Goal: Feedback & Contribution: Contribute content

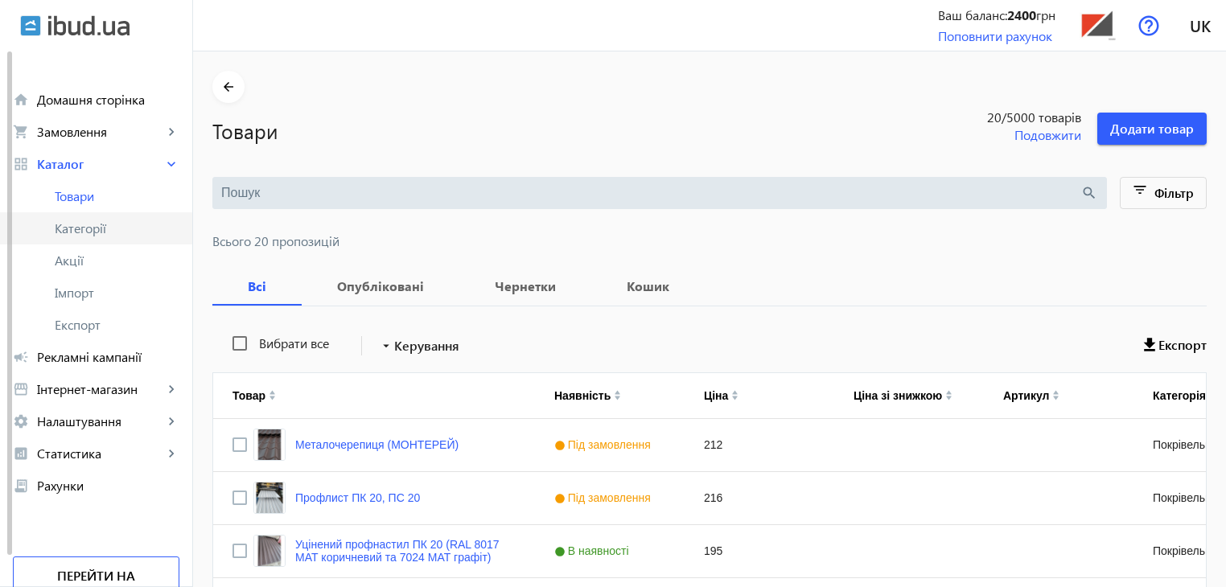
click at [74, 216] on link "Категорії" at bounding box center [96, 228] width 192 height 32
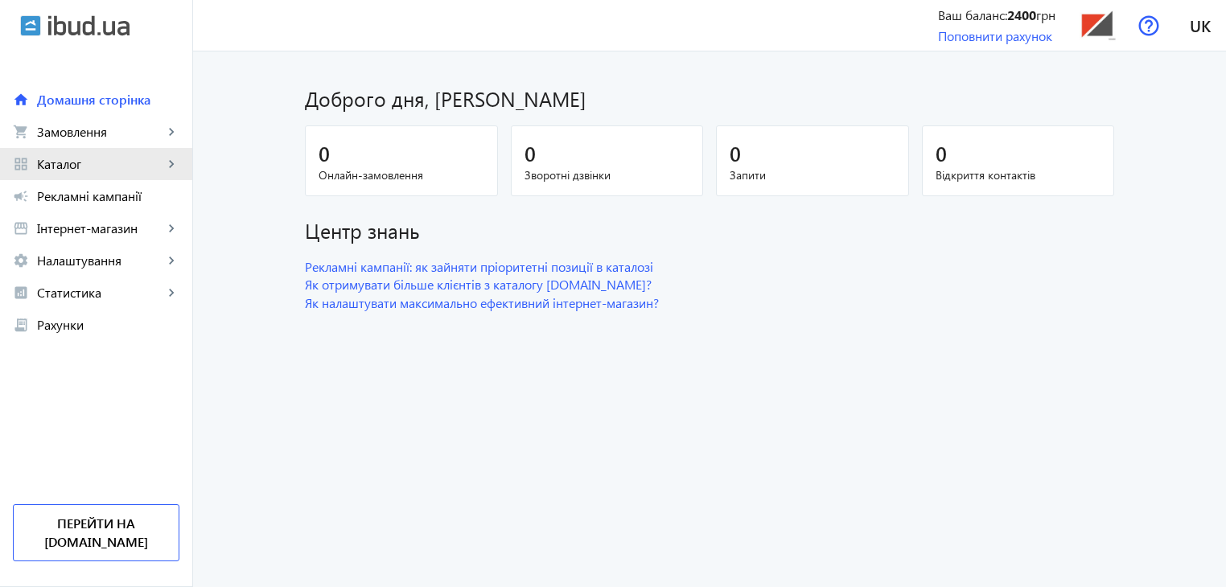
click at [90, 166] on span "Каталог" at bounding box center [100, 164] width 126 height 16
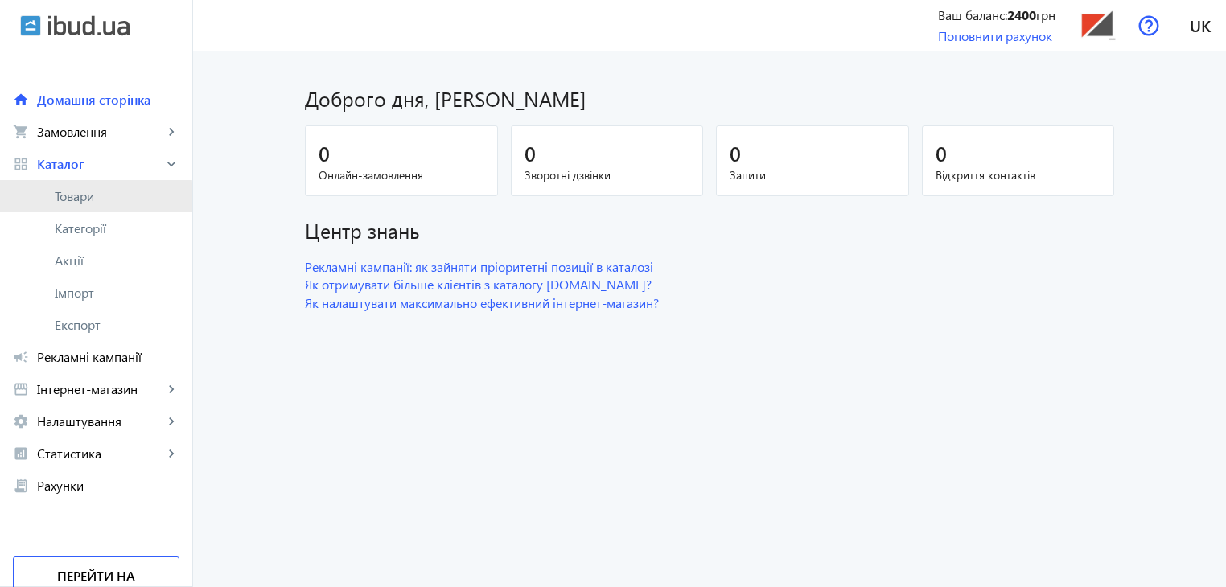
click at [84, 200] on span "Товари" at bounding box center [117, 196] width 125 height 16
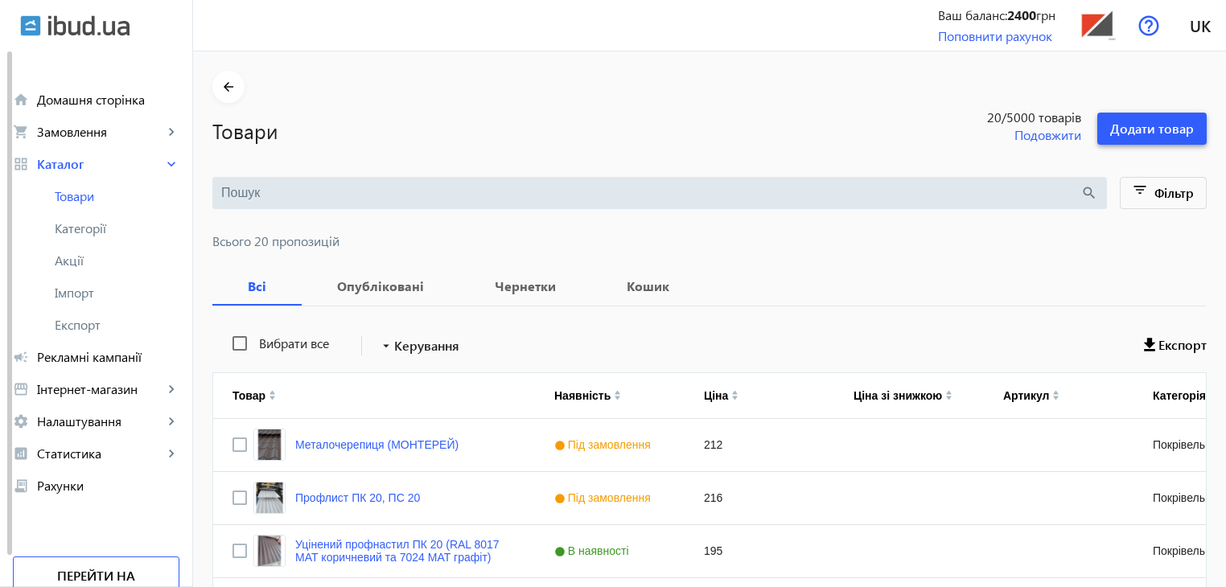
drag, startPoint x: 1139, startPoint y: 124, endPoint x: 980, endPoint y: 164, distance: 164.3
click at [1139, 124] on span "Додати товар" at bounding box center [1152, 129] width 84 height 18
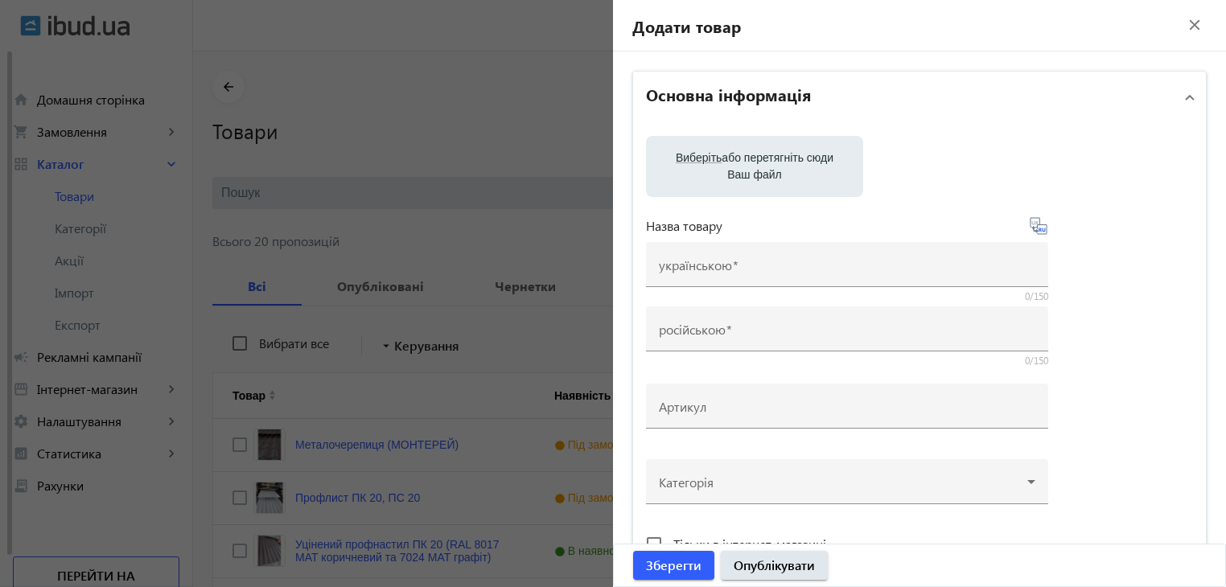
click at [736, 163] on label "Виберіть або перетягніть сюди Ваш файл" at bounding box center [754, 166] width 191 height 45
click at [736, 163] on input "Виберіть або перетягніть сюди Ваш файл" at bounding box center [754, 167] width 191 height 19
type input "C:\fakepath\5359738699006472921.jpg"
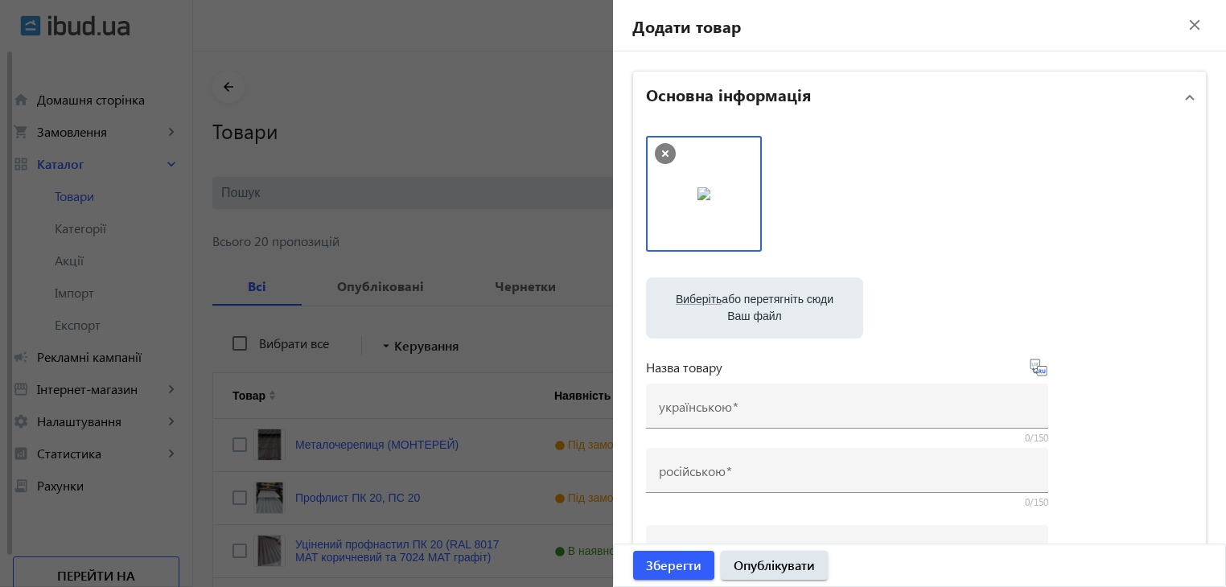
click at [744, 300] on label "Виберіть або перетягніть сюди Ваш файл" at bounding box center [754, 308] width 191 height 45
click at [744, 300] on input "Виберіть або перетягніть сюди Ваш файл" at bounding box center [754, 309] width 191 height 19
type input "C:\fakepath\1758629220554.jpg"
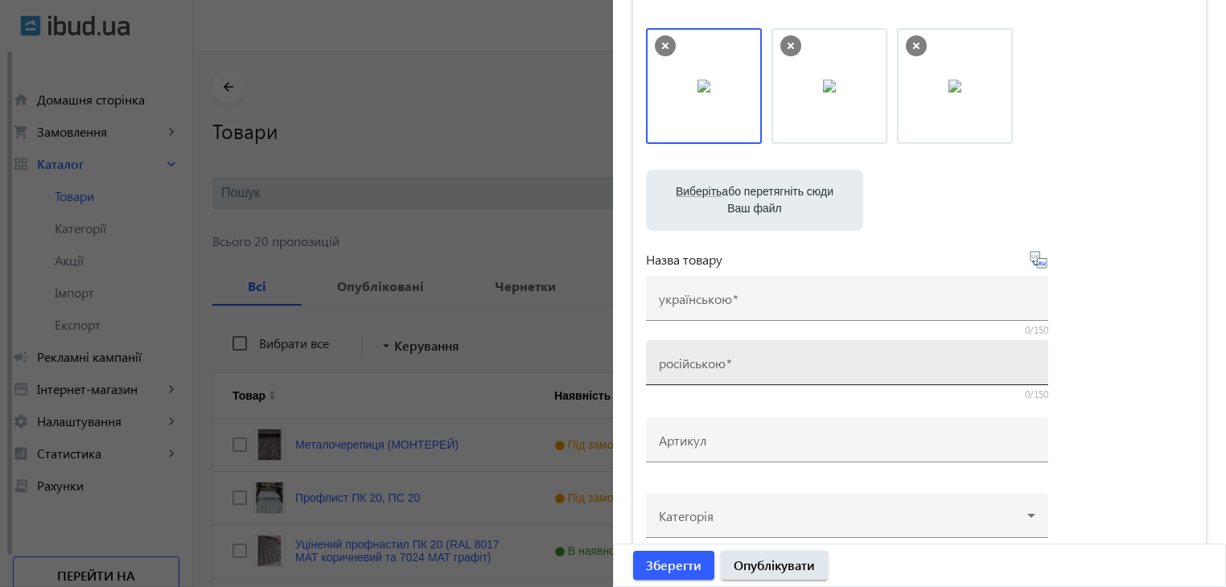
scroll to position [161, 0]
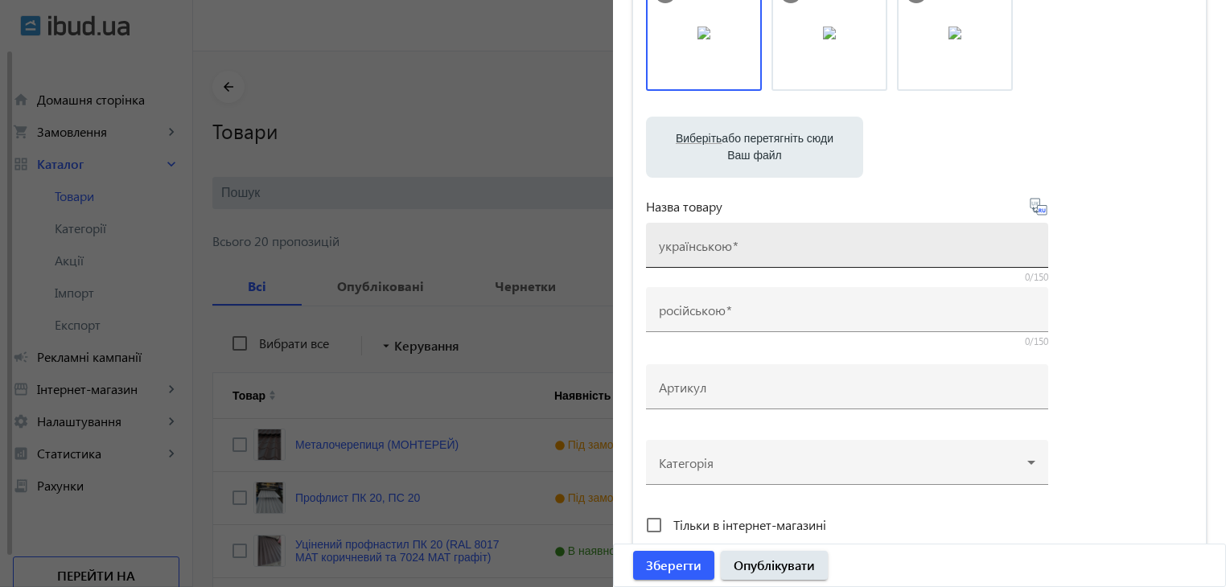
click at [764, 239] on div "українською" at bounding box center [847, 245] width 376 height 45
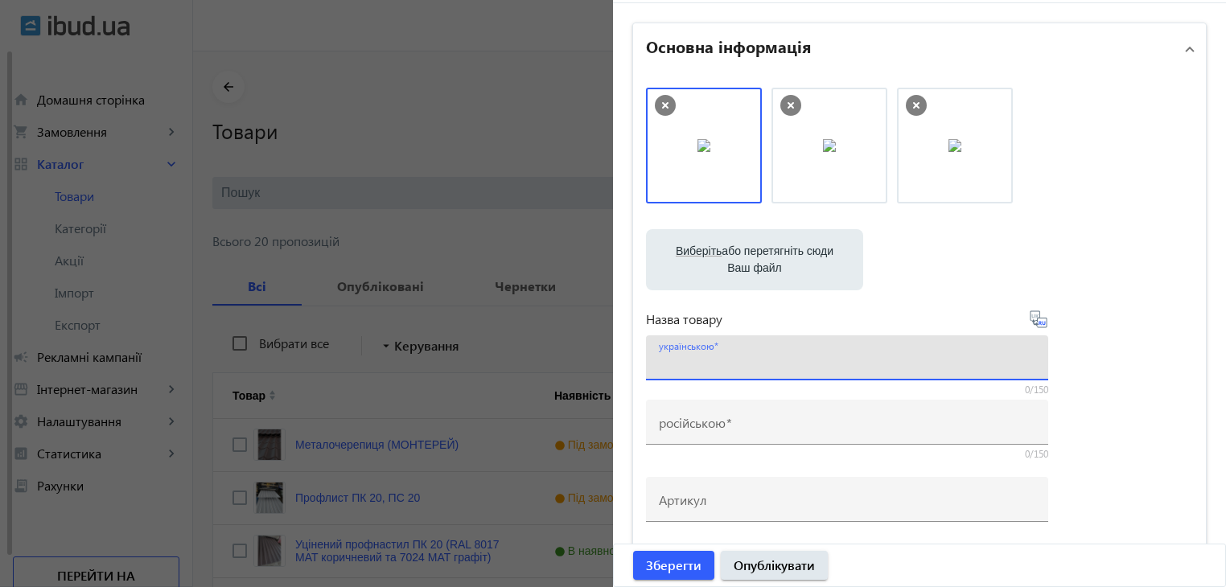
scroll to position [0, 0]
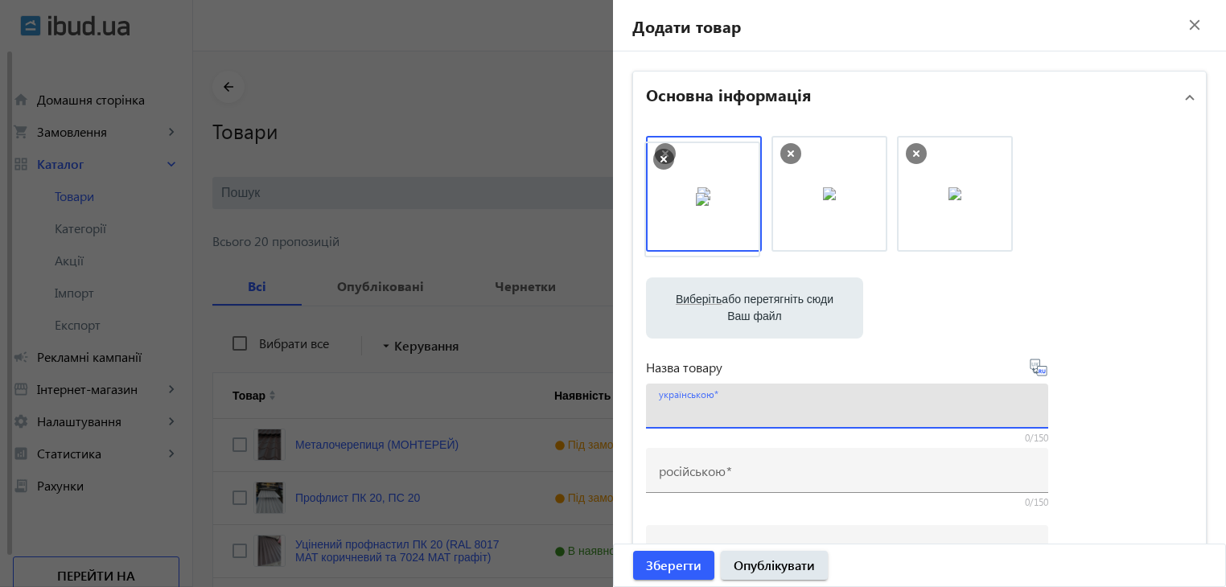
drag, startPoint x: 821, startPoint y: 182, endPoint x: 699, endPoint y: 187, distance: 122.4
drag, startPoint x: 821, startPoint y: 213, endPoint x: 673, endPoint y: 223, distance: 149.1
drag, startPoint x: 956, startPoint y: 197, endPoint x: 686, endPoint y: 209, distance: 269.8
drag, startPoint x: 692, startPoint y: 210, endPoint x: 908, endPoint y: 208, distance: 216.4
drag, startPoint x: 802, startPoint y: 210, endPoint x: 992, endPoint y: 210, distance: 189.9
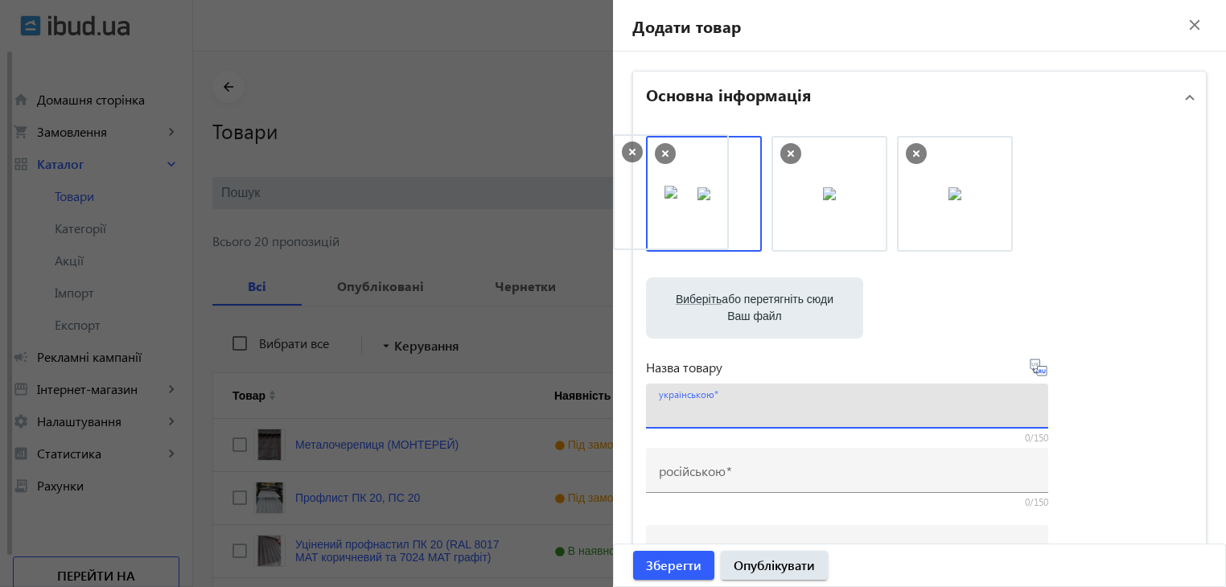
drag, startPoint x: 952, startPoint y: 201, endPoint x: 692, endPoint y: 200, distance: 259.8
click at [823, 200] on img at bounding box center [829, 193] width 13 height 13
drag, startPoint x: 806, startPoint y: 201, endPoint x: 683, endPoint y: 217, distance: 124.1
drag, startPoint x: 812, startPoint y: 212, endPoint x: 658, endPoint y: 223, distance: 154.1
click at [697, 200] on img at bounding box center [703, 193] width 13 height 13
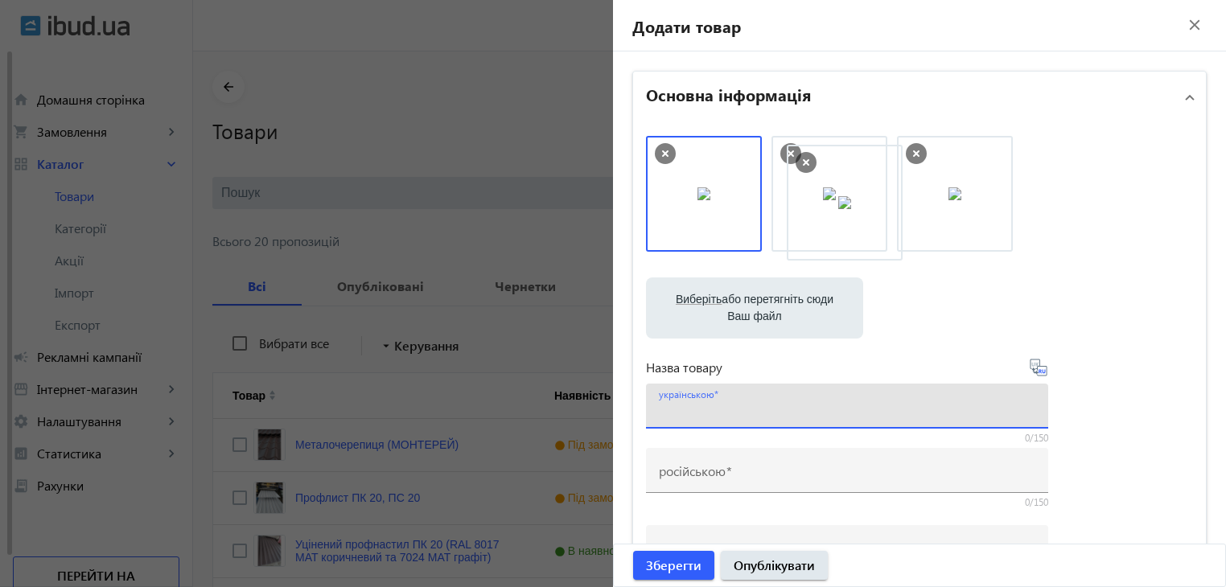
drag, startPoint x: 699, startPoint y: 209, endPoint x: 845, endPoint y: 218, distance: 145.9
drag, startPoint x: 815, startPoint y: 213, endPoint x: 702, endPoint y: 214, distance: 113.4
drag, startPoint x: 962, startPoint y: 208, endPoint x: 698, endPoint y: 222, distance: 264.2
drag, startPoint x: 944, startPoint y: 215, endPoint x: 691, endPoint y: 224, distance: 253.6
drag, startPoint x: 924, startPoint y: 214, endPoint x: 769, endPoint y: 227, distance: 155.0
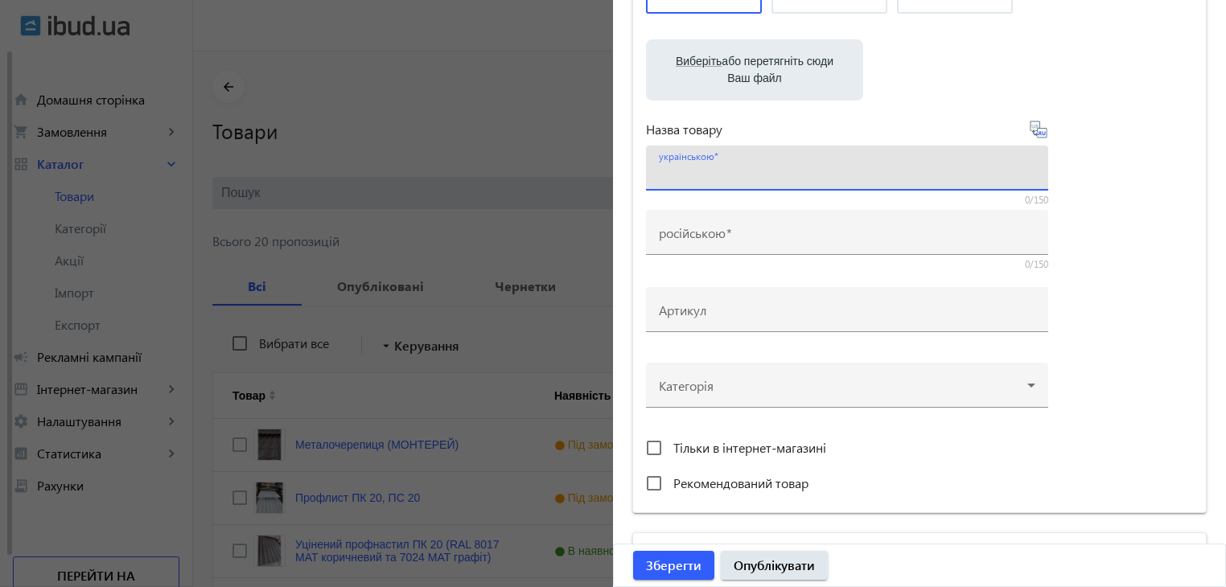
scroll to position [241, 0]
click at [705, 155] on mat-label "українською" at bounding box center [686, 153] width 55 height 13
click at [705, 162] on input "українською" at bounding box center [847, 170] width 376 height 17
type input "Профлист ПК 44"
click at [1039, 126] on icon at bounding box center [1038, 126] width 19 height 19
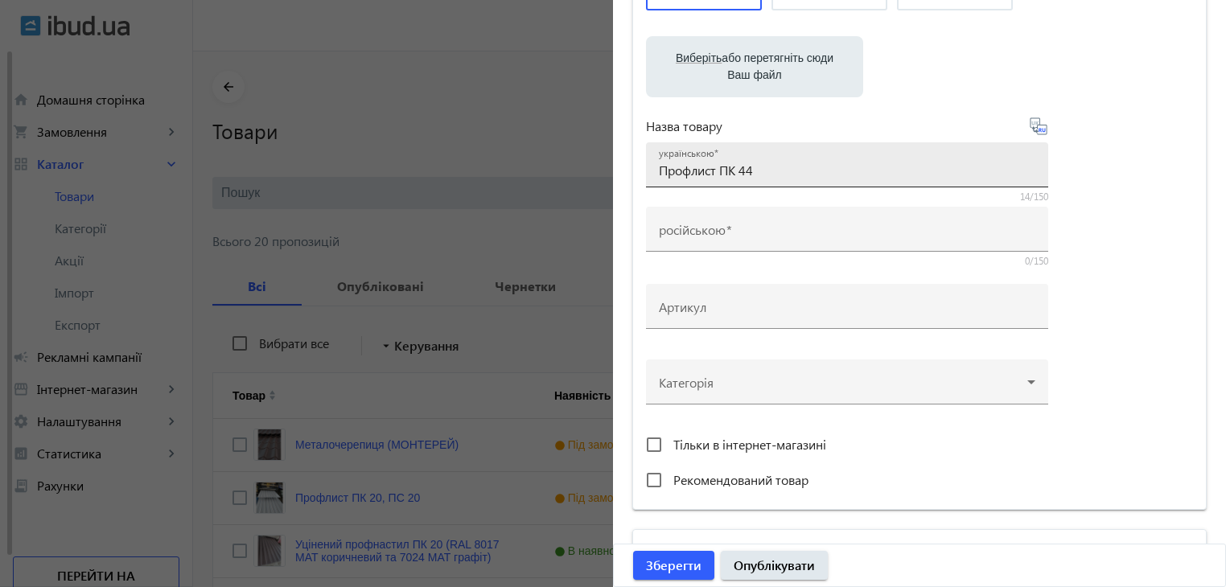
type input "Профлист ПК 44"
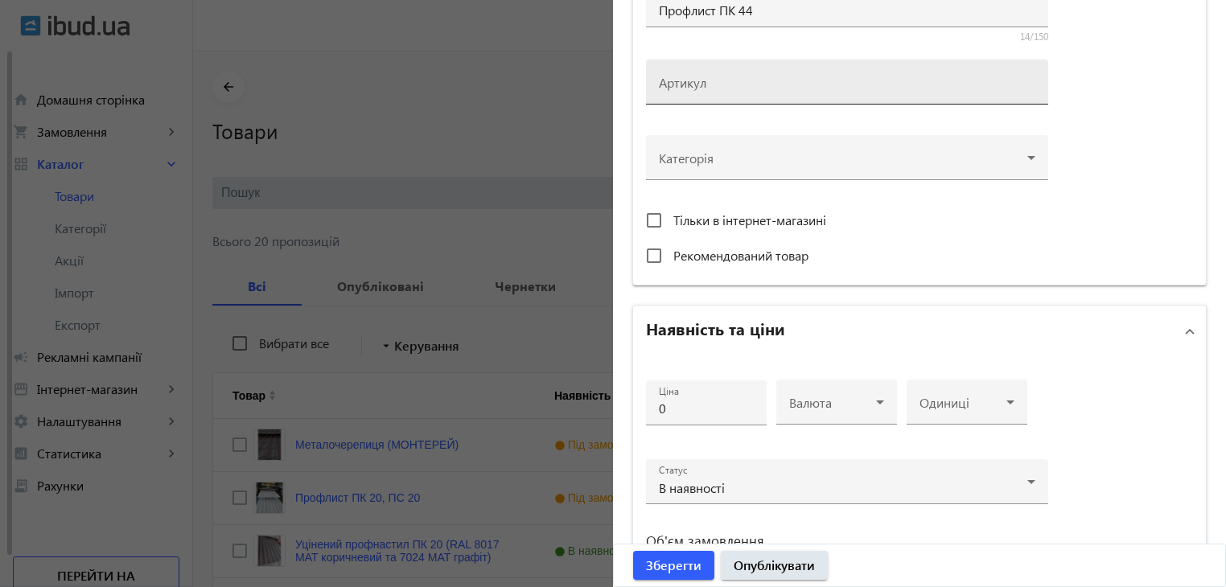
scroll to position [483, 0]
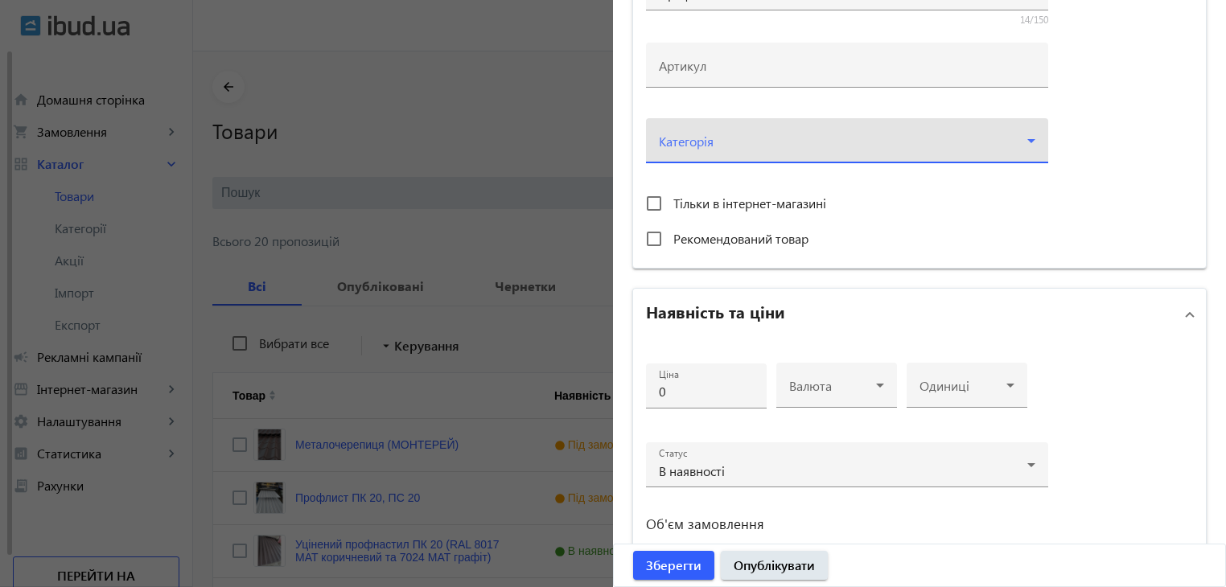
click at [1030, 140] on icon at bounding box center [1031, 140] width 19 height 19
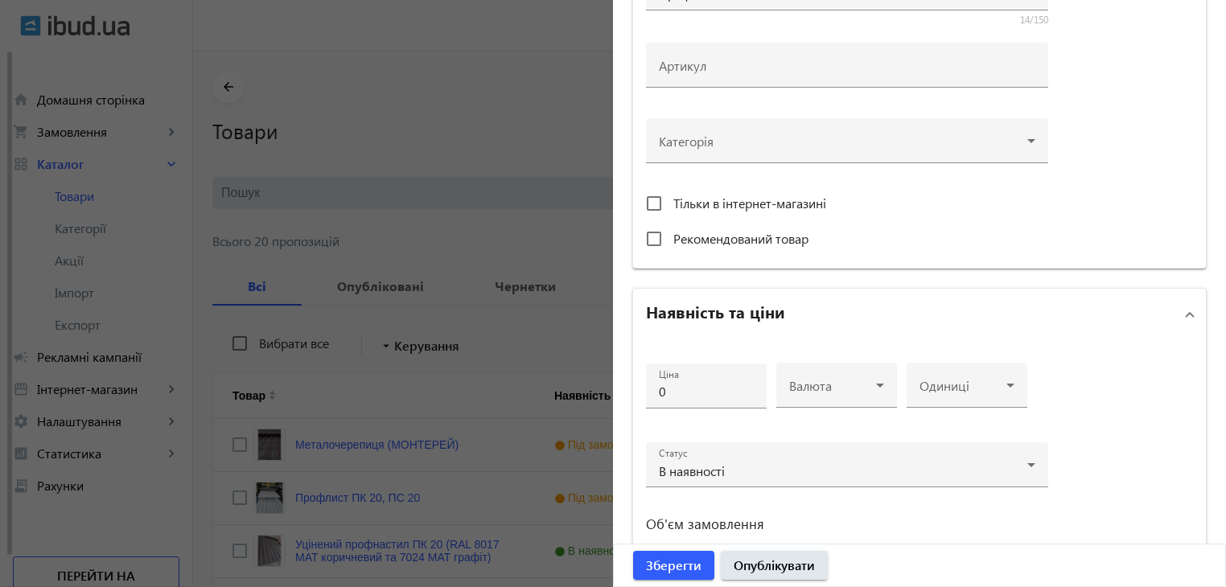
drag, startPoint x: 1021, startPoint y: 139, endPoint x: 1016, endPoint y: 178, distance: 38.9
click at [1021, 139] on div at bounding box center [847, 134] width 376 height 58
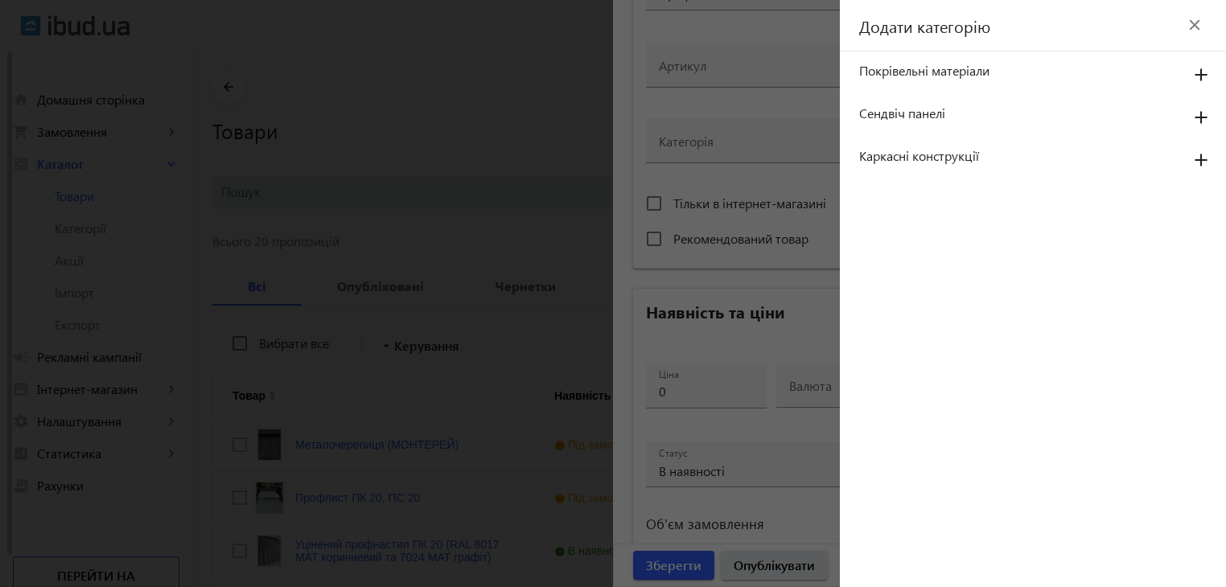
click at [908, 72] on span "Покрівельні матеріали" at bounding box center [1015, 71] width 313 height 18
click at [1197, 73] on mat-icon "add" at bounding box center [1201, 75] width 39 height 29
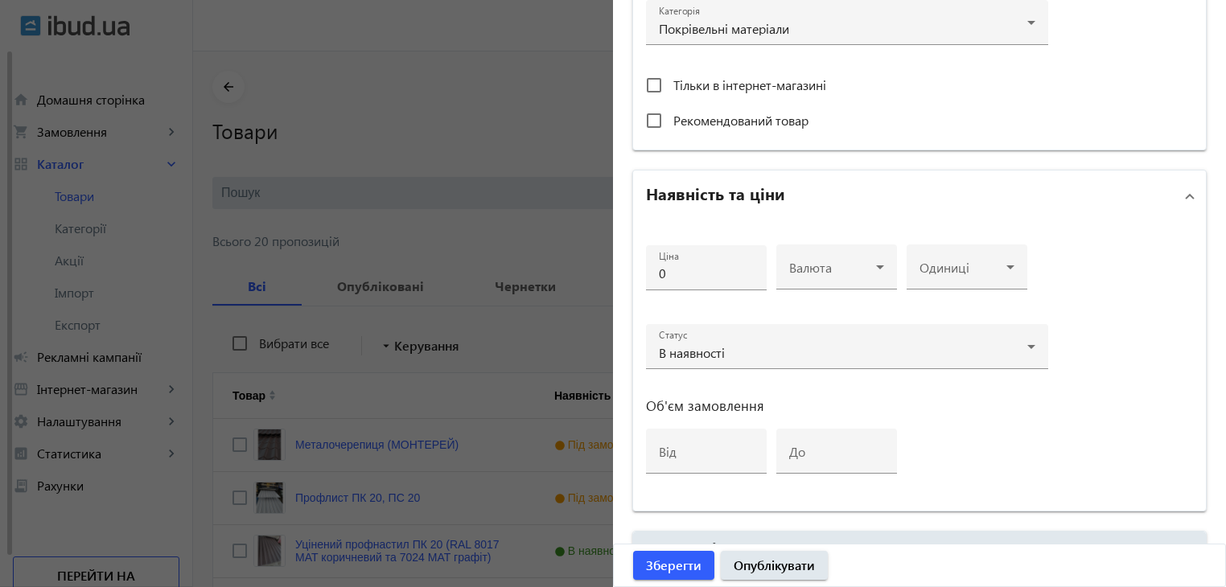
scroll to position [724, 0]
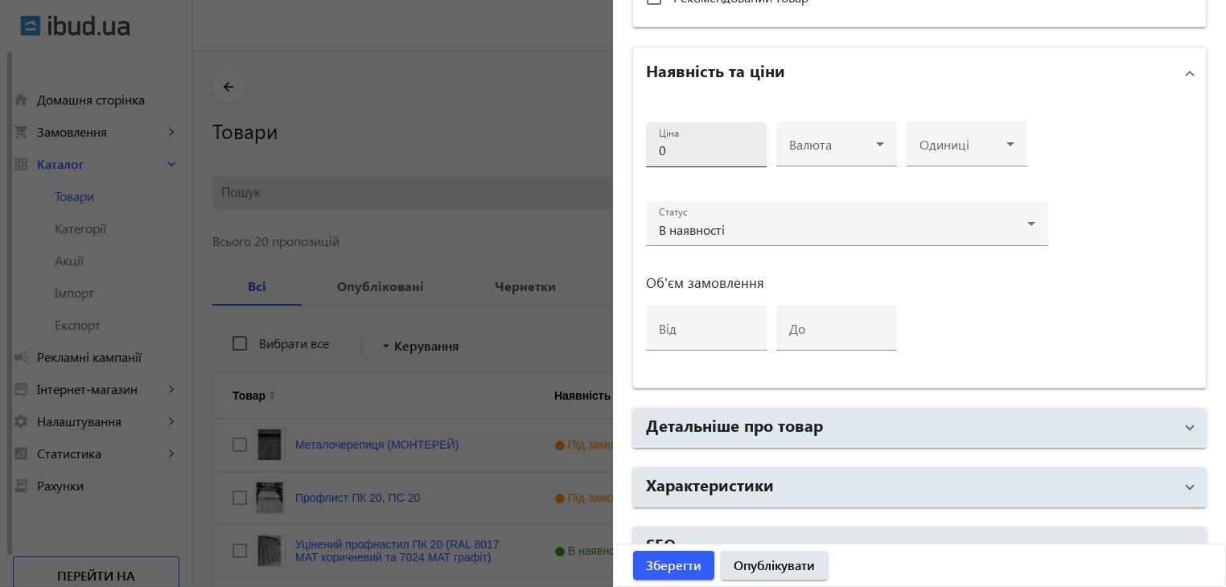
click at [688, 146] on input "0" at bounding box center [706, 150] width 95 height 17
click at [659, 150] on input "0224" at bounding box center [706, 150] width 95 height 17
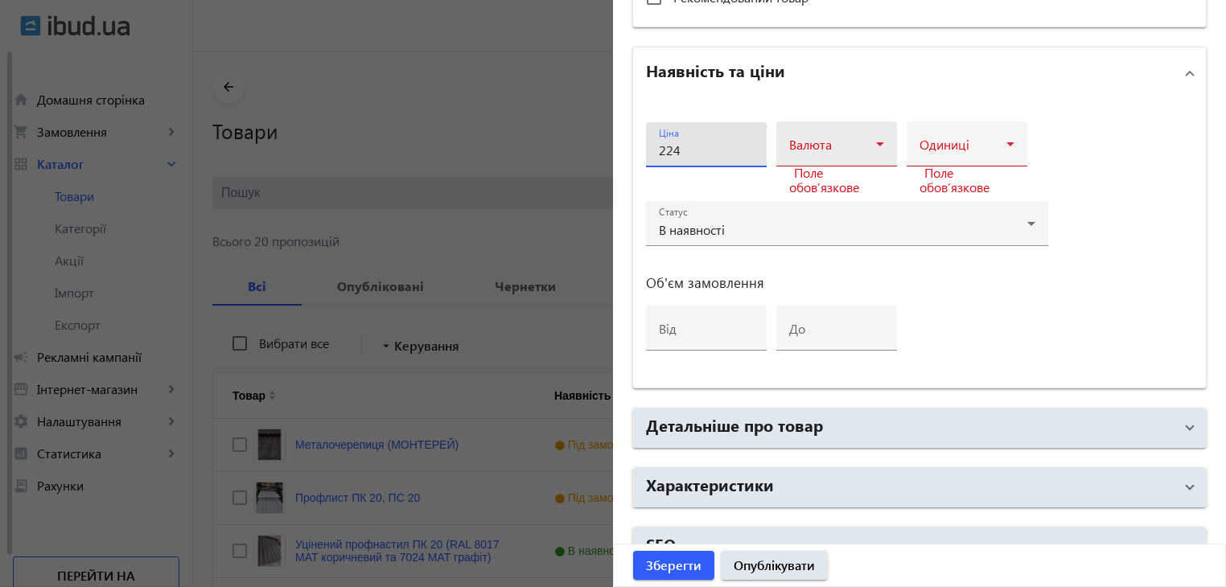
type input "224"
click at [851, 144] on span at bounding box center [832, 150] width 87 height 13
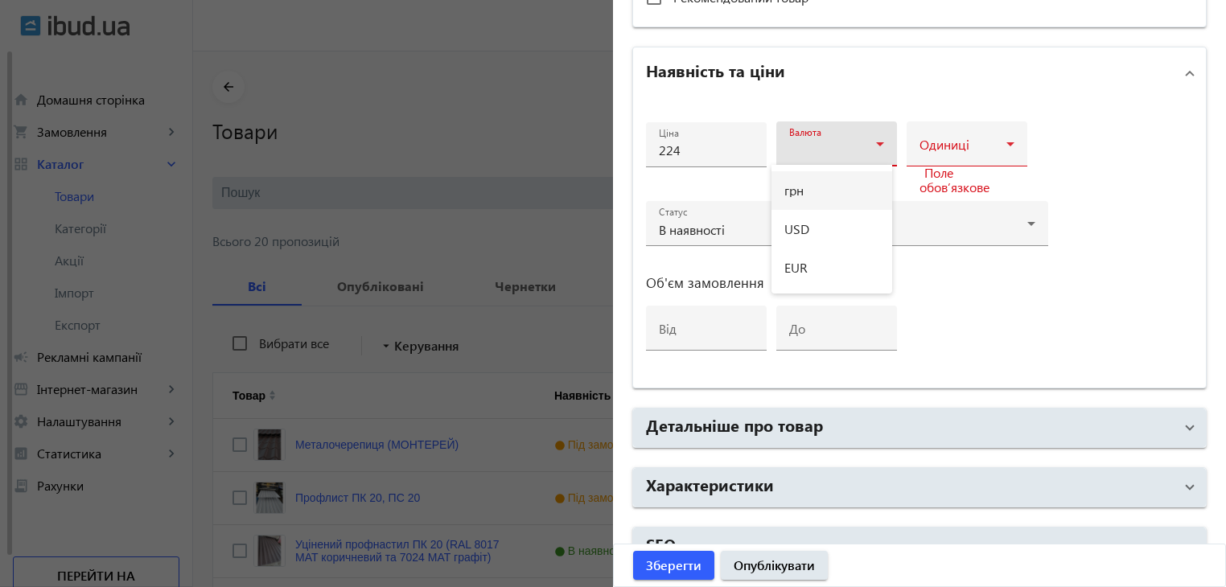
click at [814, 191] on mat-option "грн" at bounding box center [831, 190] width 121 height 39
click at [967, 141] on div at bounding box center [967, 150] width 95 height 19
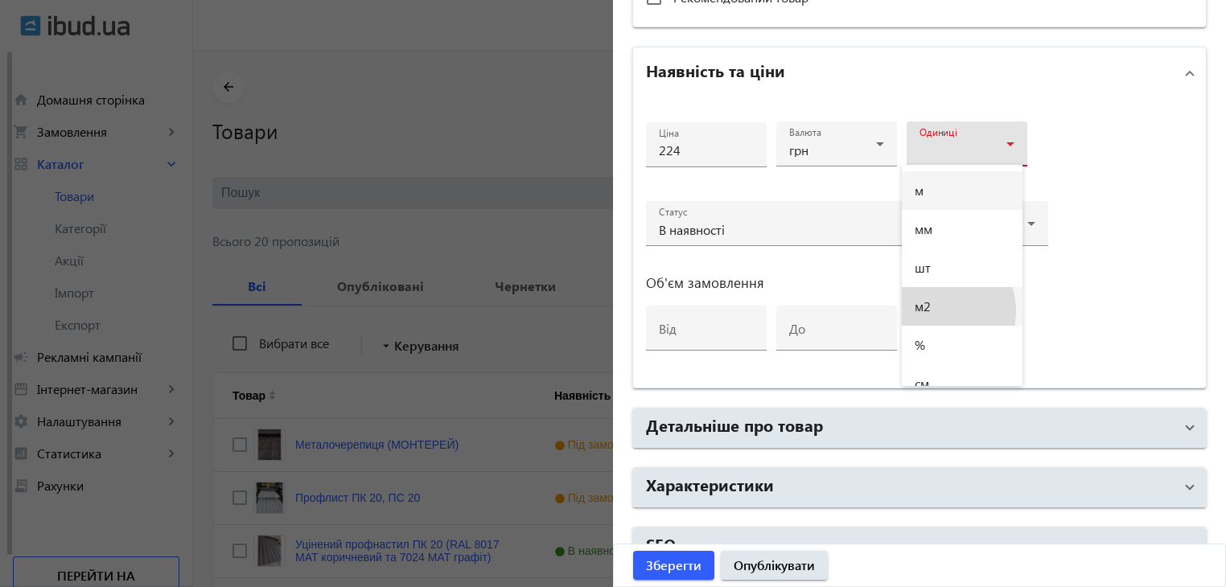
click at [933, 311] on mat-option "м2" at bounding box center [962, 306] width 121 height 39
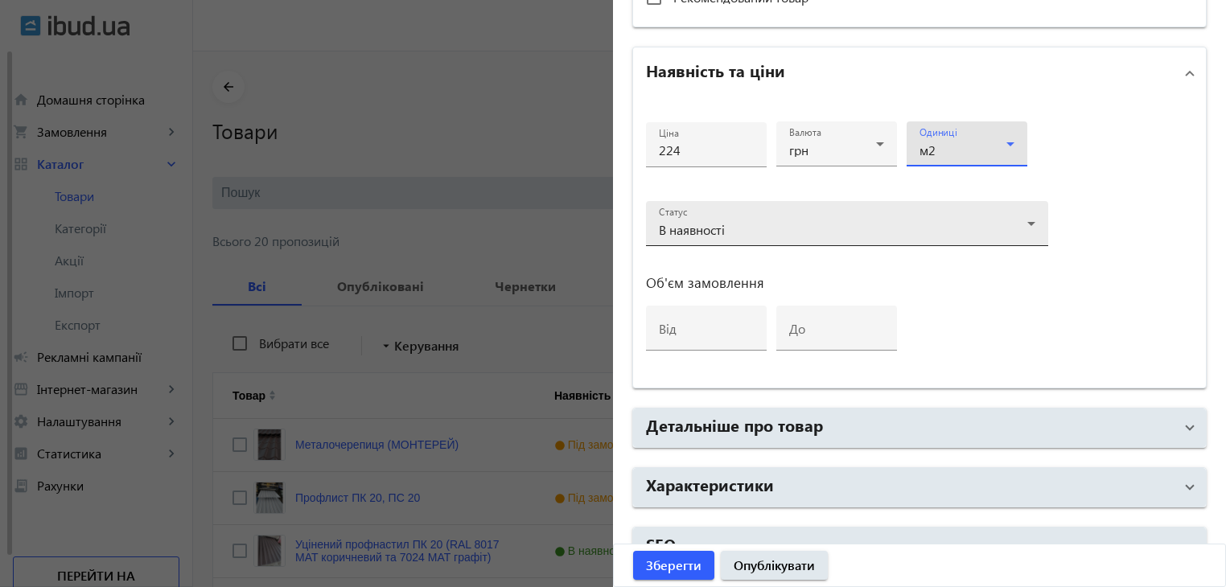
click at [841, 228] on div "В наявності" at bounding box center [843, 230] width 368 height 13
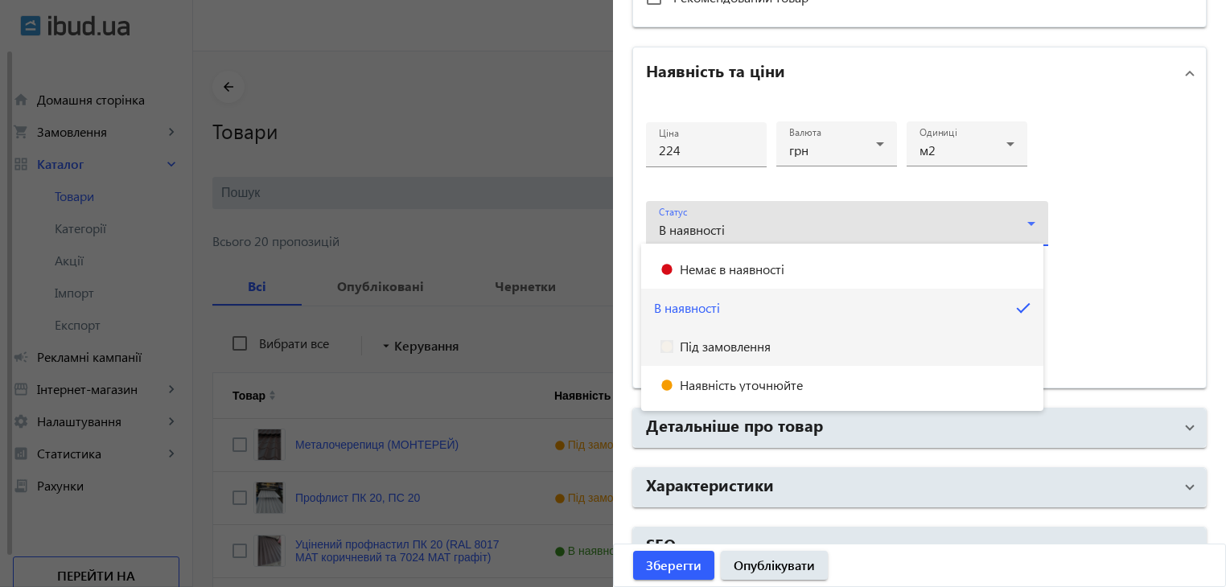
click at [758, 351] on span "Під замовлення" at bounding box center [725, 346] width 91 height 13
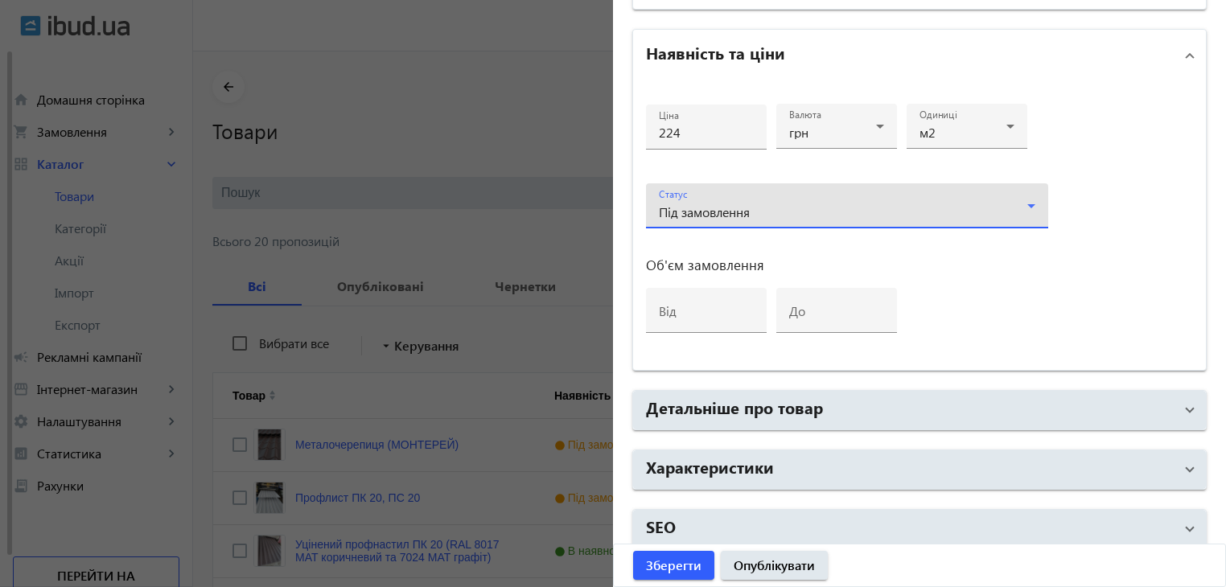
scroll to position [751, 0]
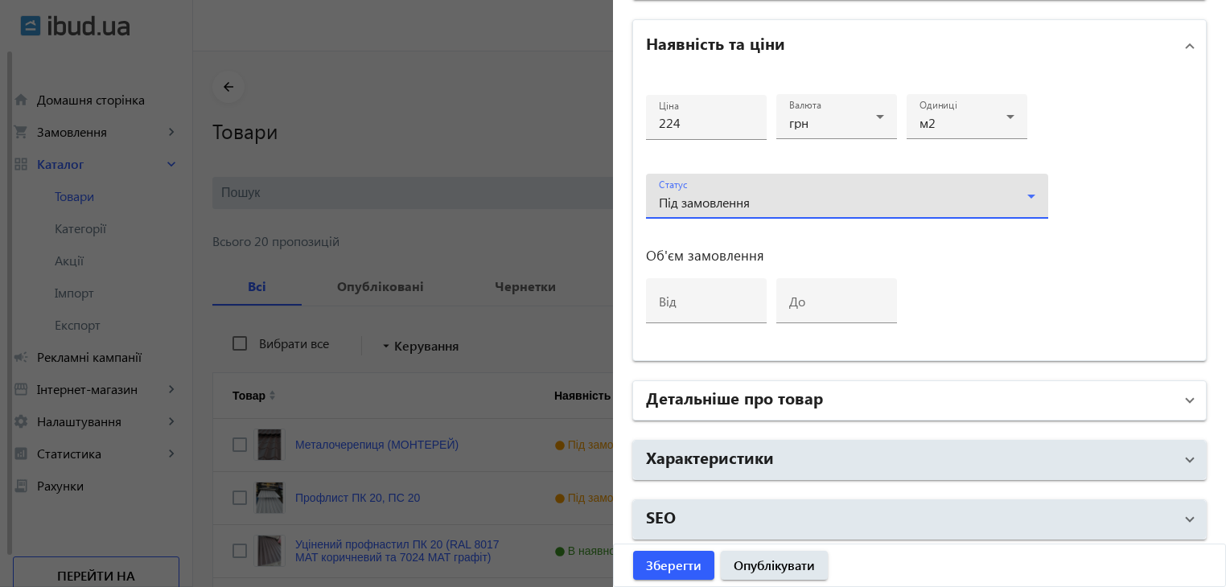
click at [850, 393] on mat-panel-title "Детальніше про товар" at bounding box center [910, 400] width 528 height 29
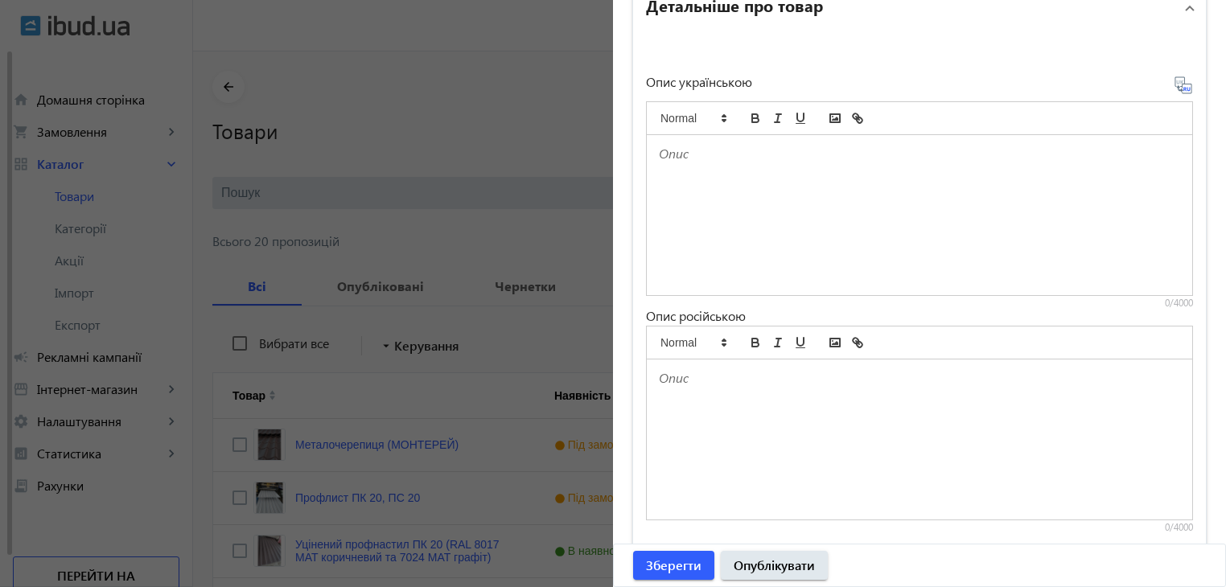
scroll to position [1154, 0]
drag, startPoint x: 692, startPoint y: 406, endPoint x: 683, endPoint y: 383, distance: 25.0
click at [692, 406] on div at bounding box center [919, 436] width 545 height 160
click at [1045, 409] on div at bounding box center [919, 436] width 545 height 160
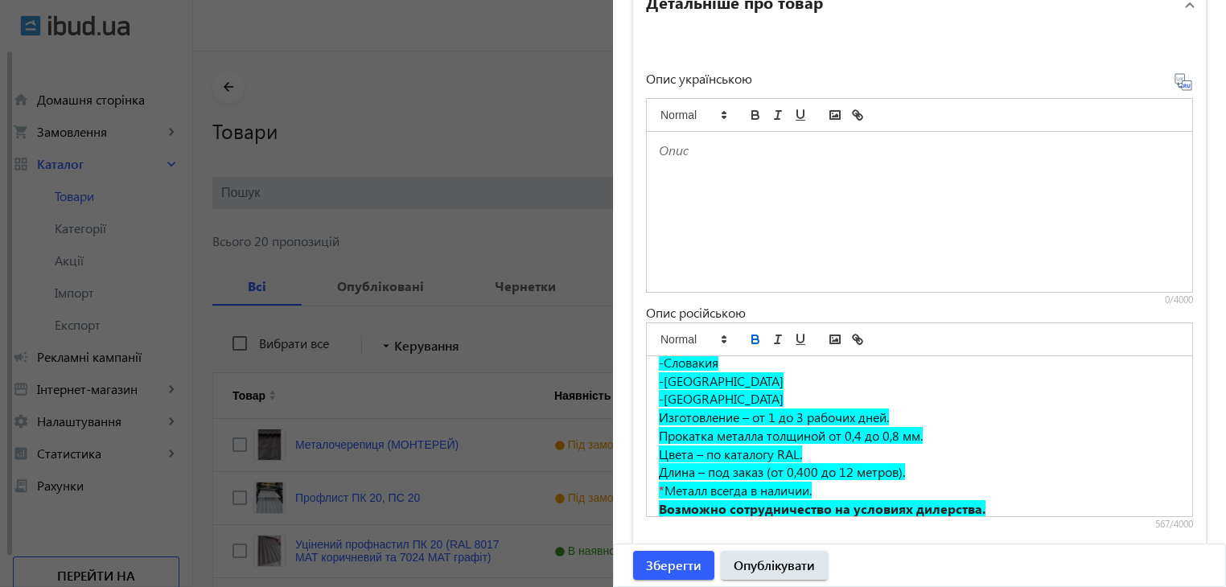
click at [1002, 409] on p "Изготовление – от 1 до 3 рабочих дней." at bounding box center [919, 418] width 521 height 19
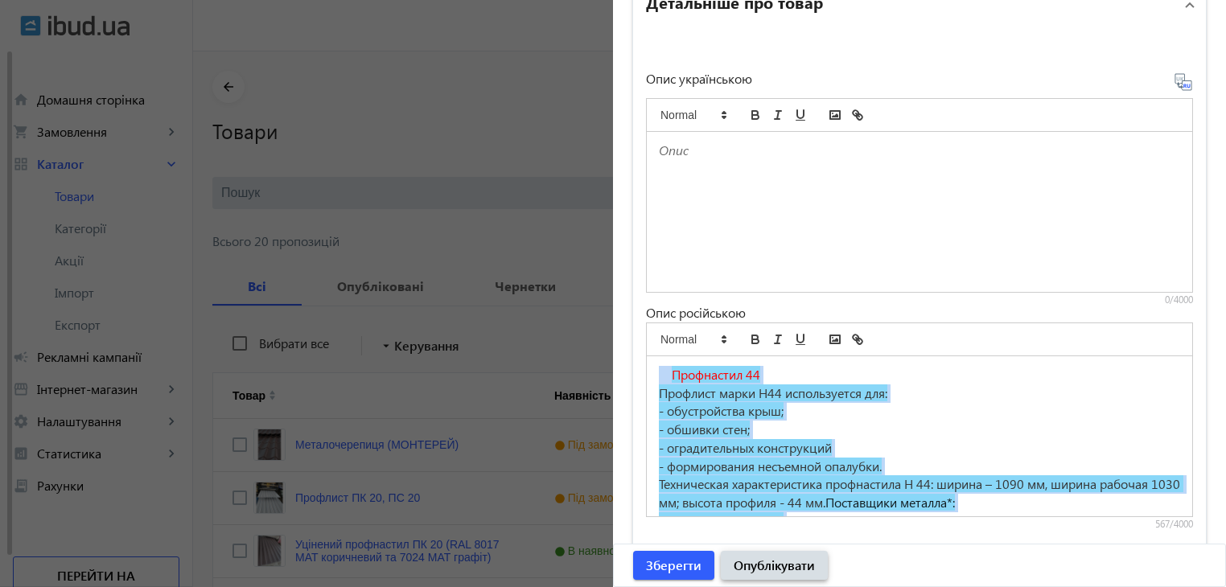
scroll to position [224, 0]
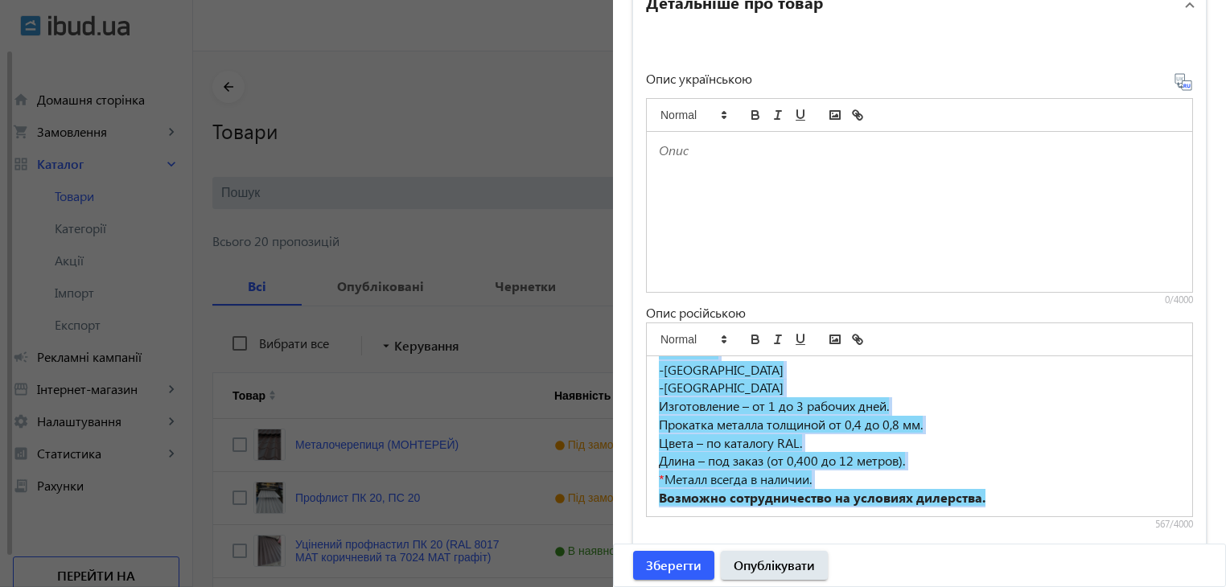
drag, startPoint x: 656, startPoint y: 370, endPoint x: 1051, endPoint y: 563, distance: 439.7
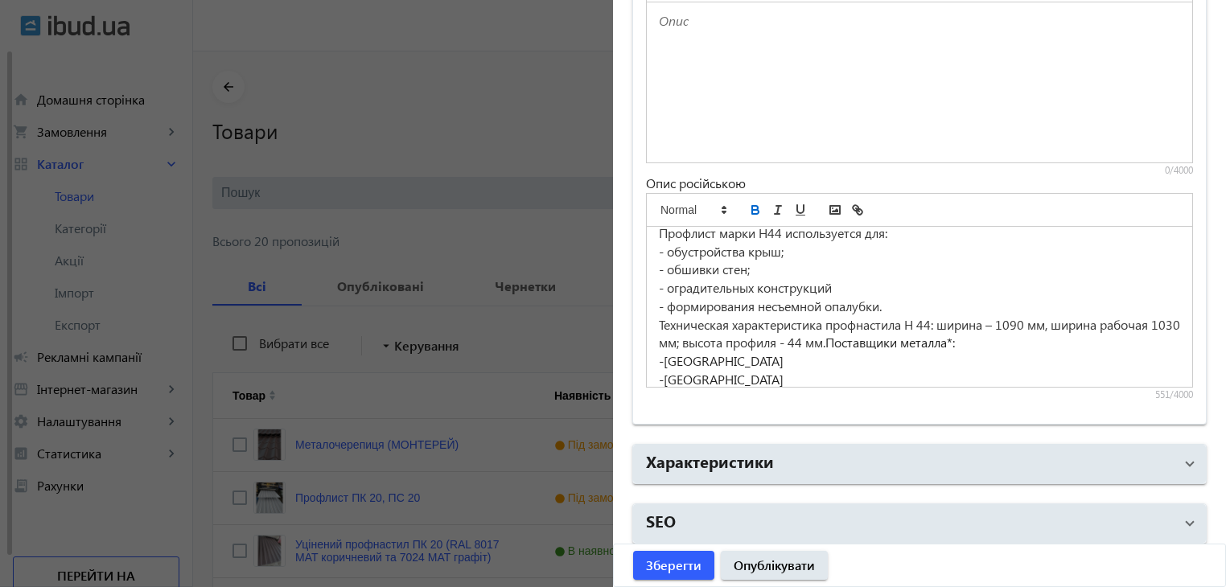
scroll to position [0, 0]
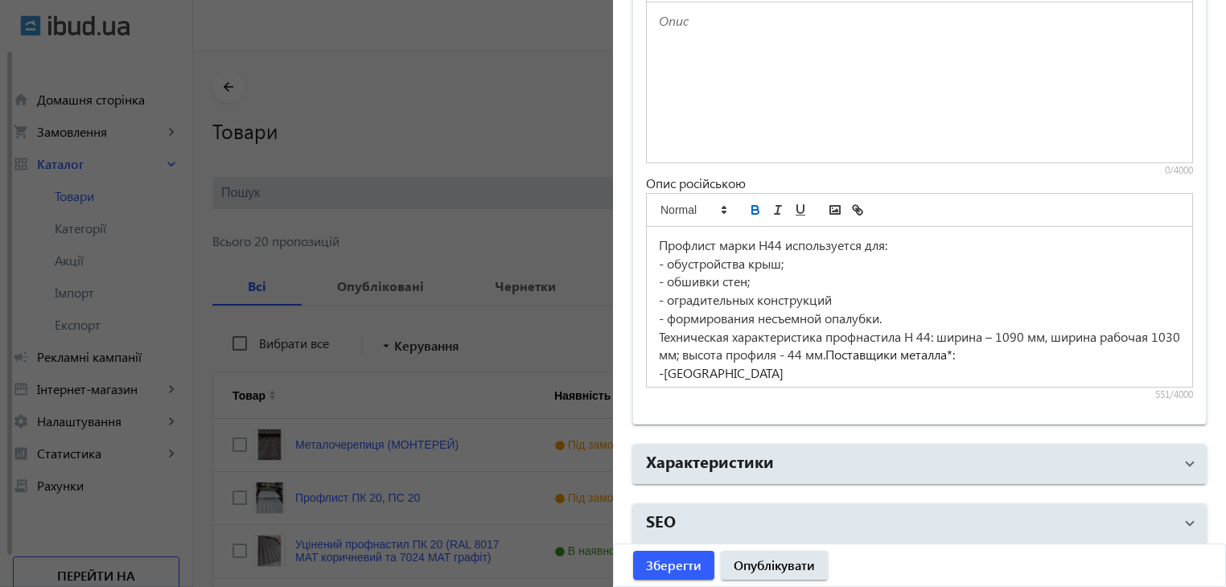
click at [936, 335] on span "Техническая характеристика профнастила Н 44: ширина – 1090 мм, ширина рабочая 1…" at bounding box center [921, 345] width 525 height 35
click at [773, 353] on span "-ширина – 1090 мм, ширина рабочая 1030 мм; высота профиля - 44 мм." at bounding box center [868, 354] width 418 height 17
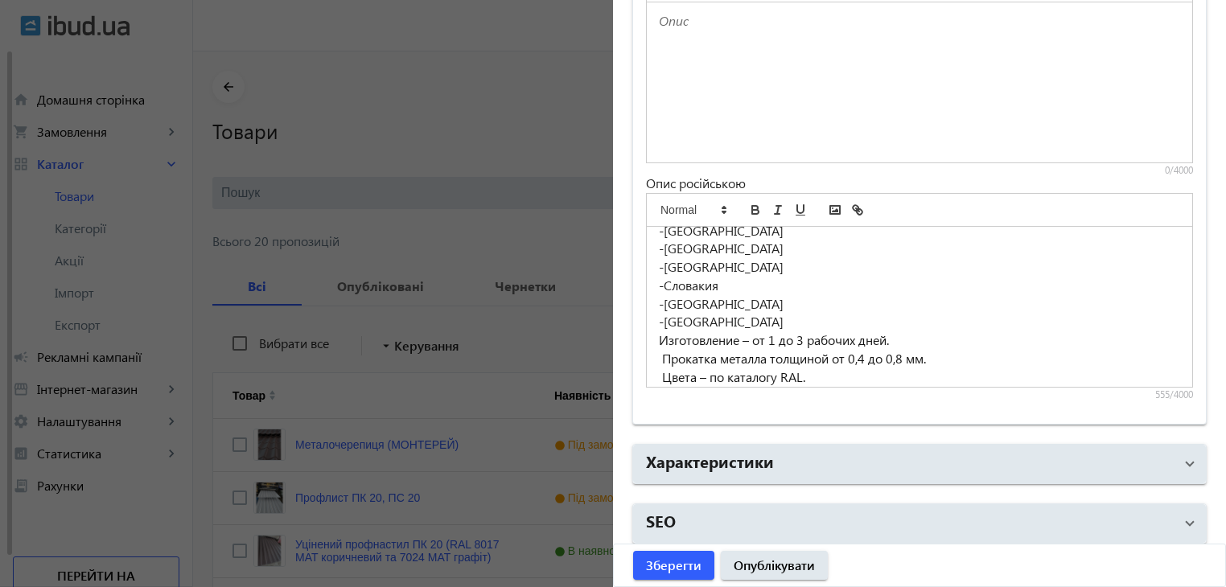
scroll to position [80, 0]
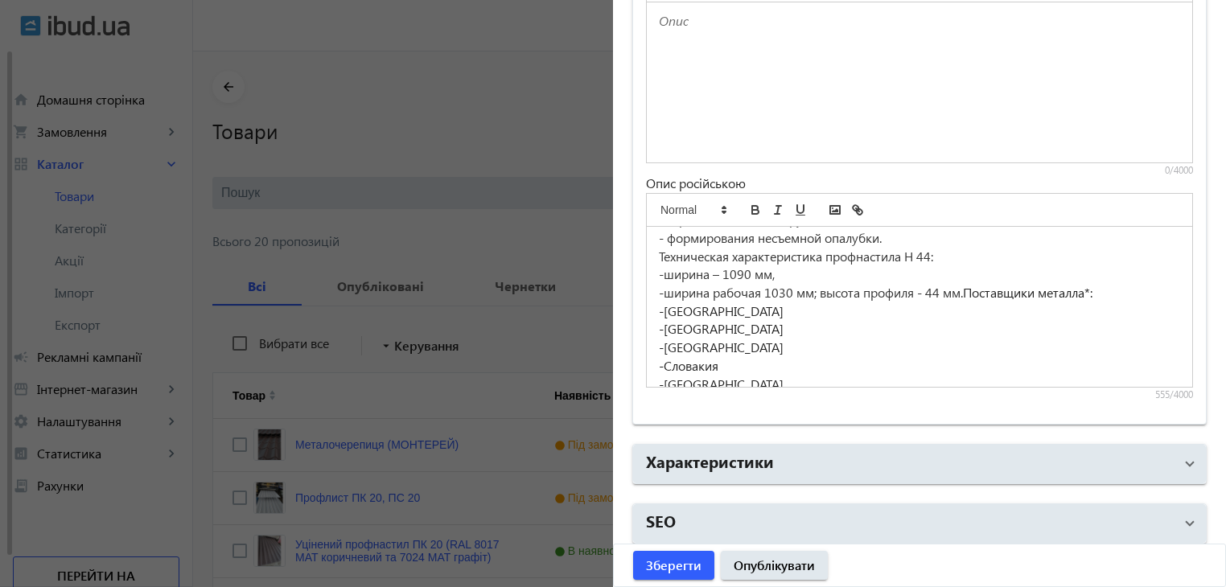
click at [814, 288] on span "-ширина рабочая 1030 мм; высота профиля - 44 мм." at bounding box center [811, 292] width 304 height 17
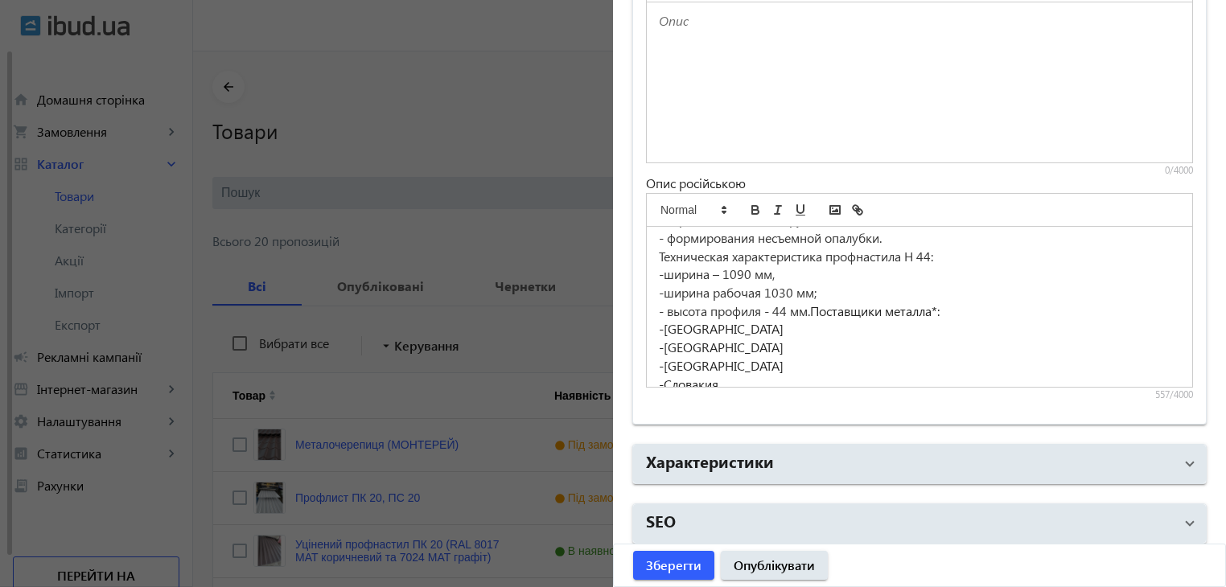
click at [810, 307] on span "- высота профиля - 44 мм." at bounding box center [734, 310] width 151 height 17
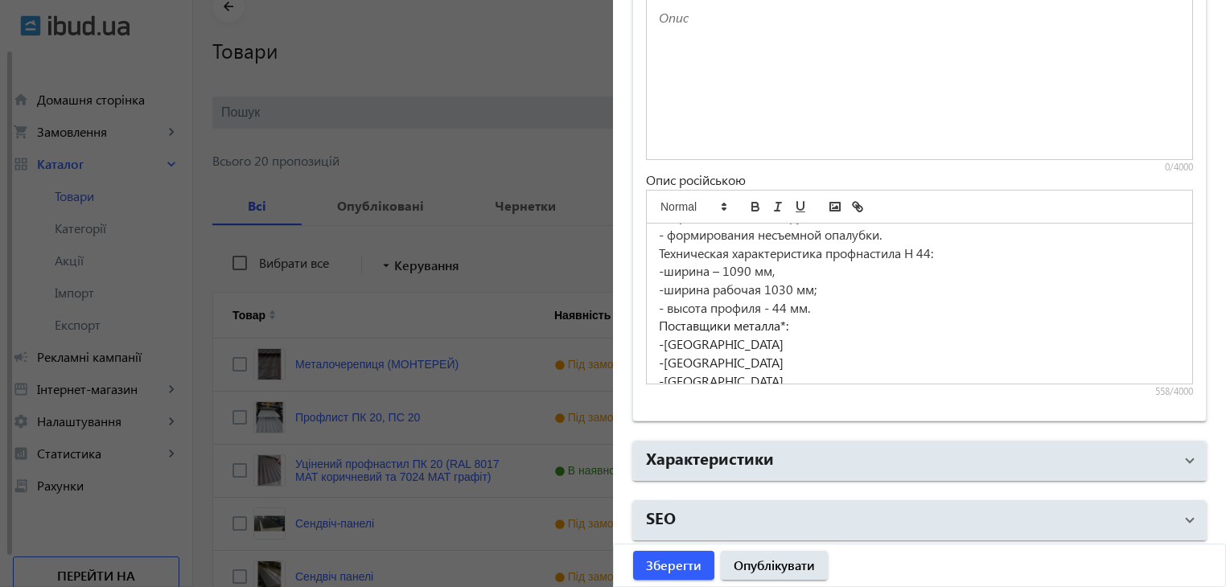
click at [795, 323] on p "Поставщики металла*:" at bounding box center [919, 326] width 521 height 19
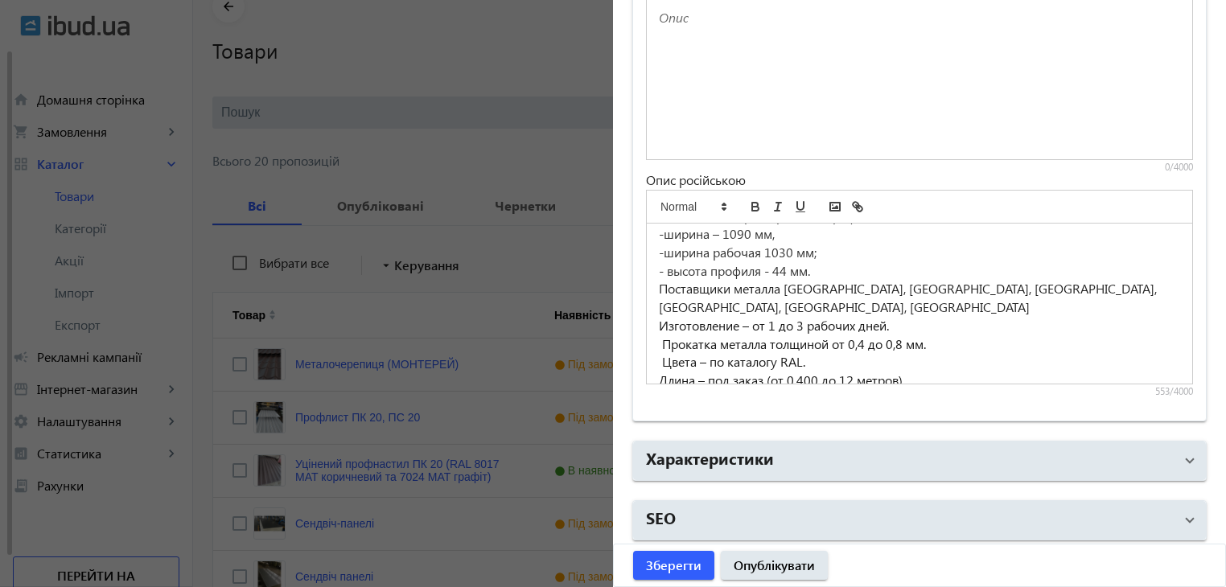
scroll to position [151, 0]
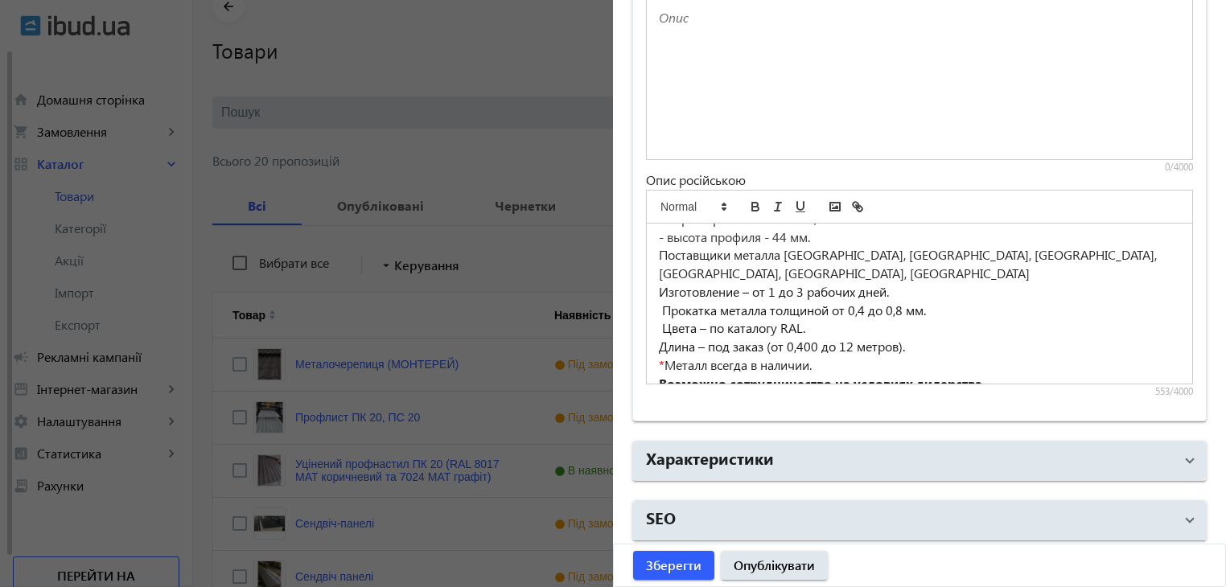
click at [798, 283] on span "Изготовление – от 1 до 3 рабочих дней." at bounding box center [774, 291] width 230 height 17
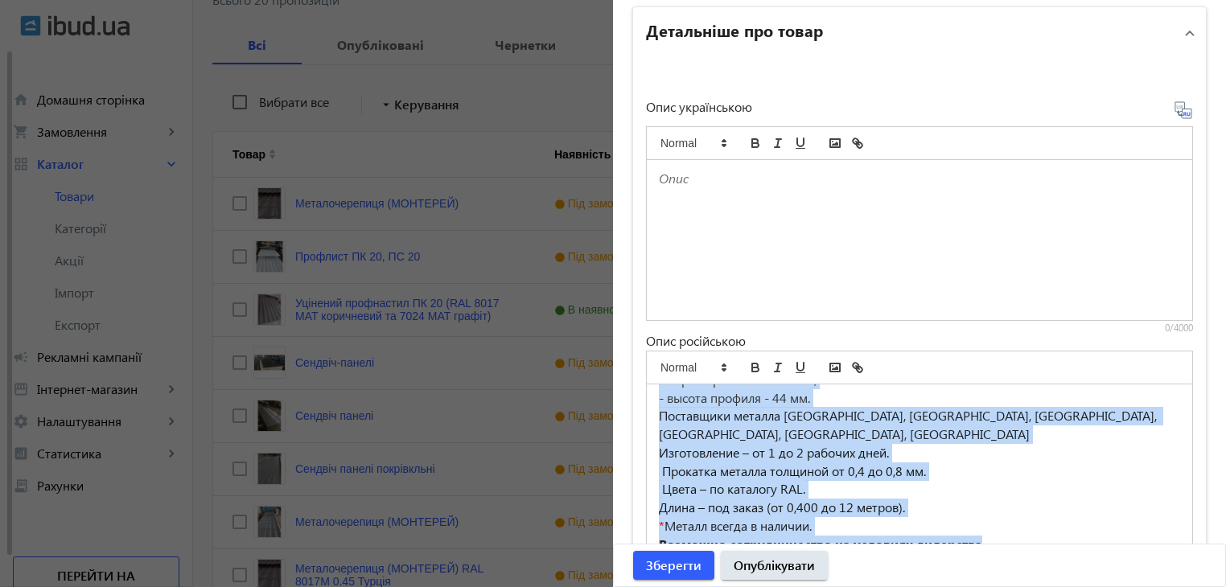
drag, startPoint x: 655, startPoint y: 399, endPoint x: 998, endPoint y: 525, distance: 366.0
click at [998, 525] on div "Профлист марки Н44 используется для: - обустройства крыш; - обшивки стен; - огр…" at bounding box center [919, 465] width 545 height 160
copy div "Профлист марки Н44 используется для: - обустройства крыш; - обшивки стен; - огр…"
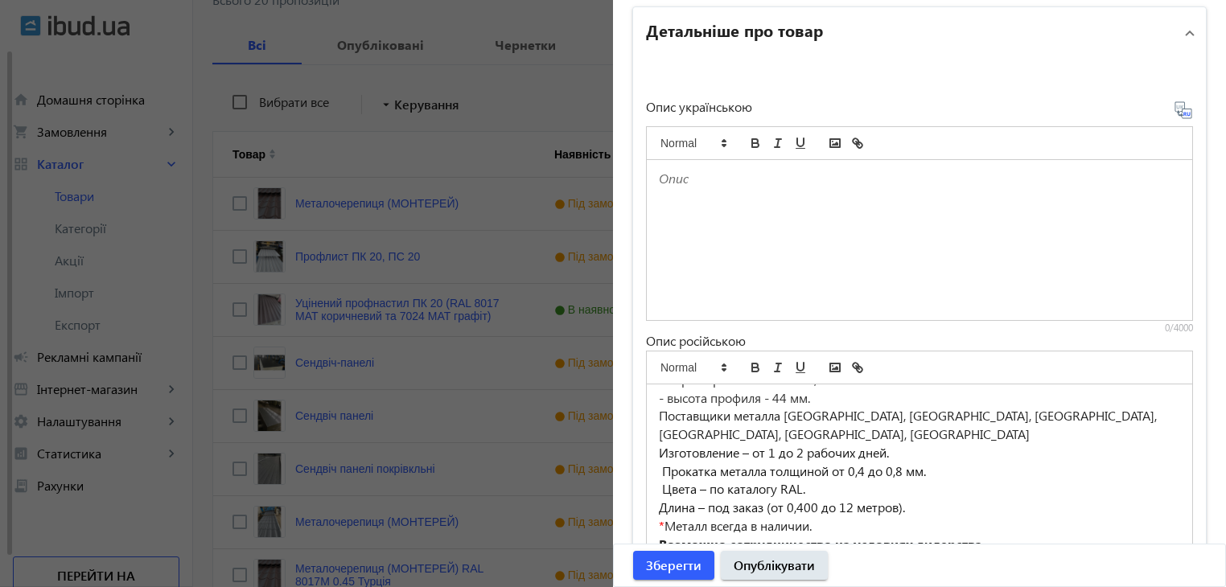
click at [722, 220] on div at bounding box center [919, 240] width 545 height 160
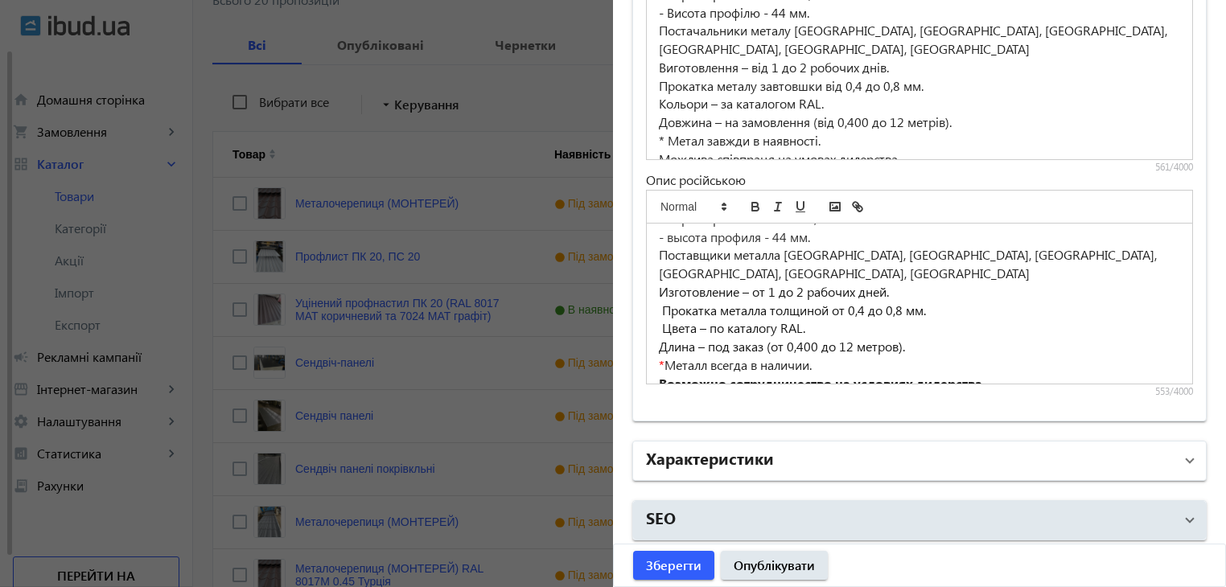
scroll to position [322, 0]
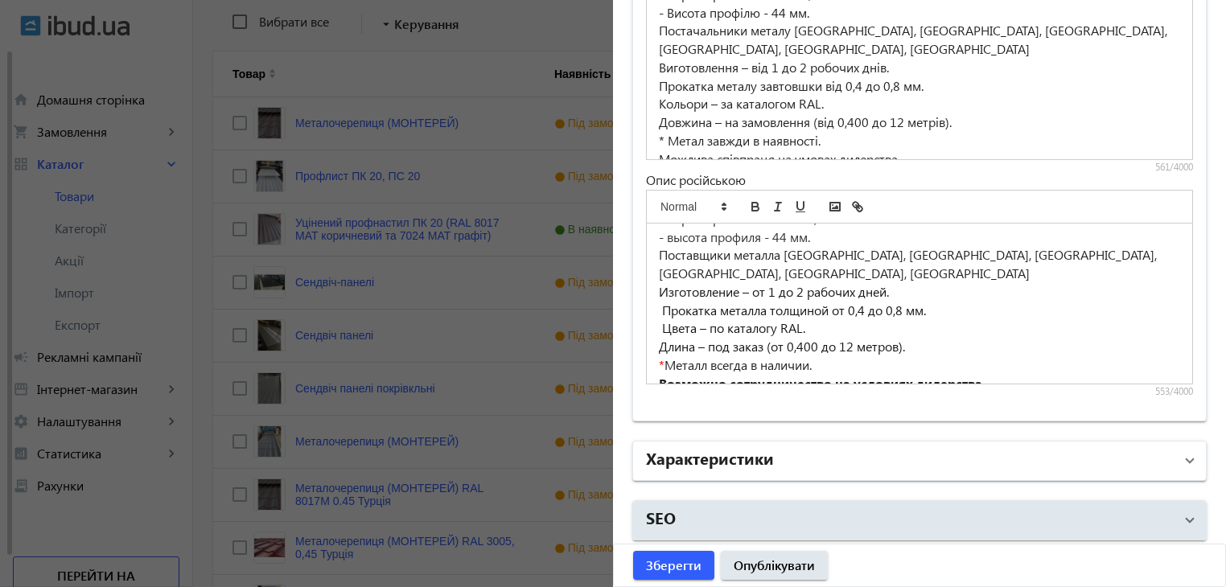
click at [765, 453] on h2 "Характеристики" at bounding box center [710, 457] width 128 height 23
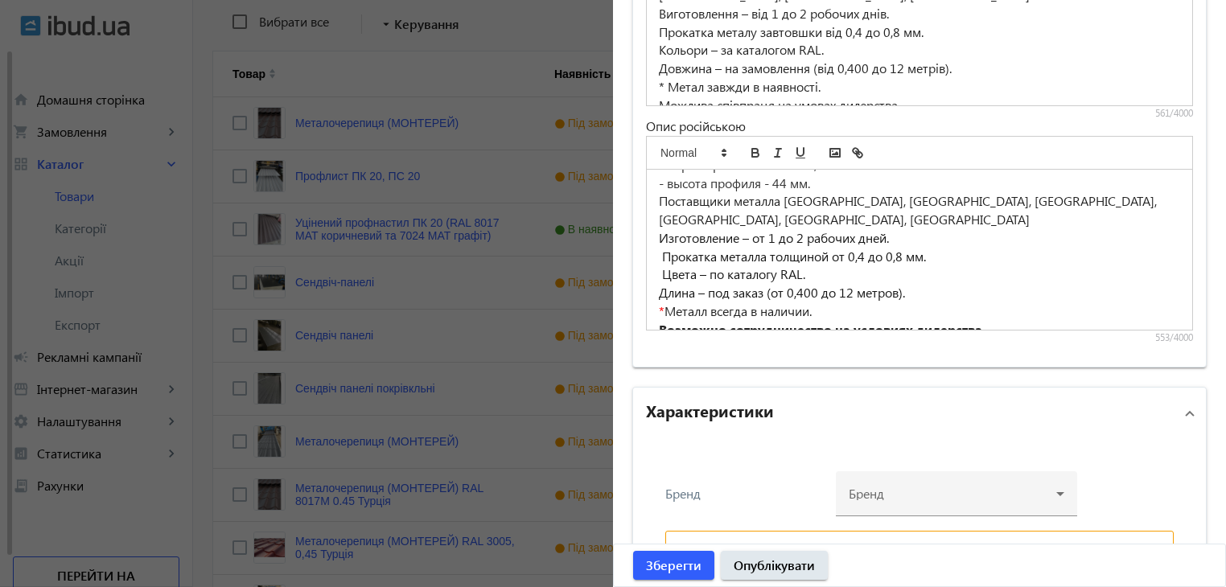
scroll to position [1445, 0]
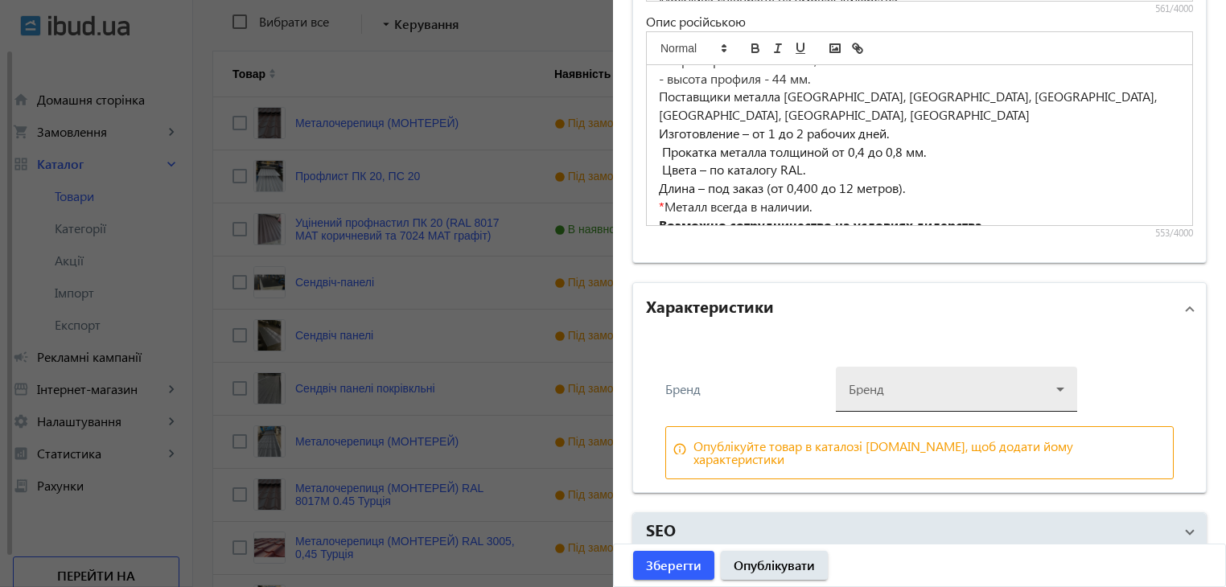
click at [915, 377] on div at bounding box center [957, 383] width 216 height 58
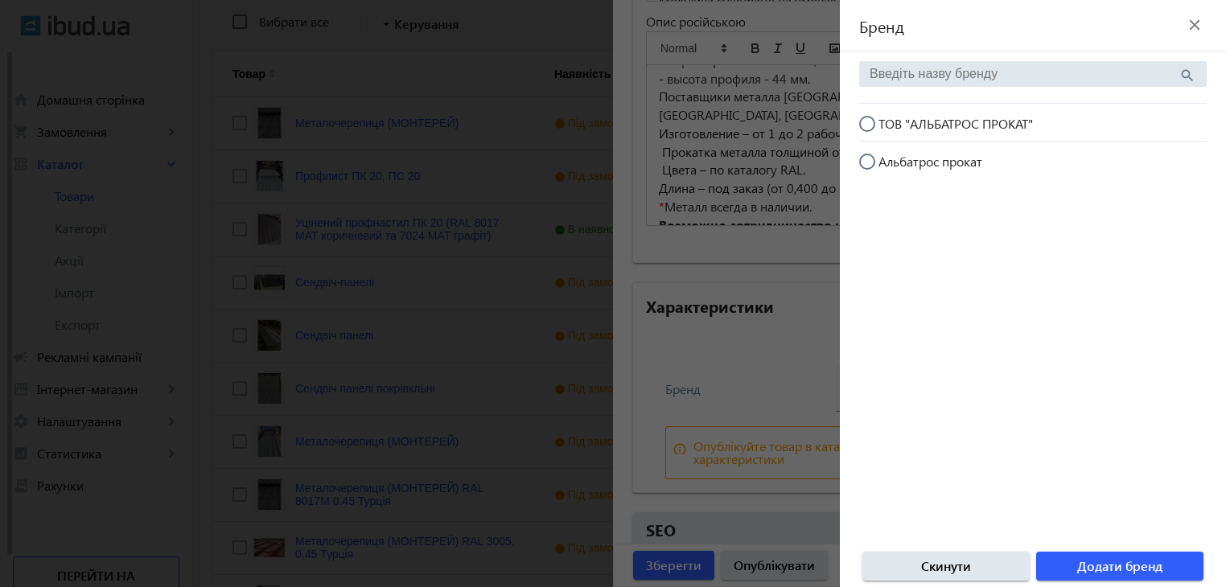
drag, startPoint x: 869, startPoint y: 122, endPoint x: 895, endPoint y: 163, distance: 48.4
click at [869, 122] on input "ТОВ "АЛЬБАТРОС ПРОКАТ"" at bounding box center [875, 132] width 32 height 32
radio input "true"
click at [1075, 566] on span "button" at bounding box center [1119, 566] width 167 height 39
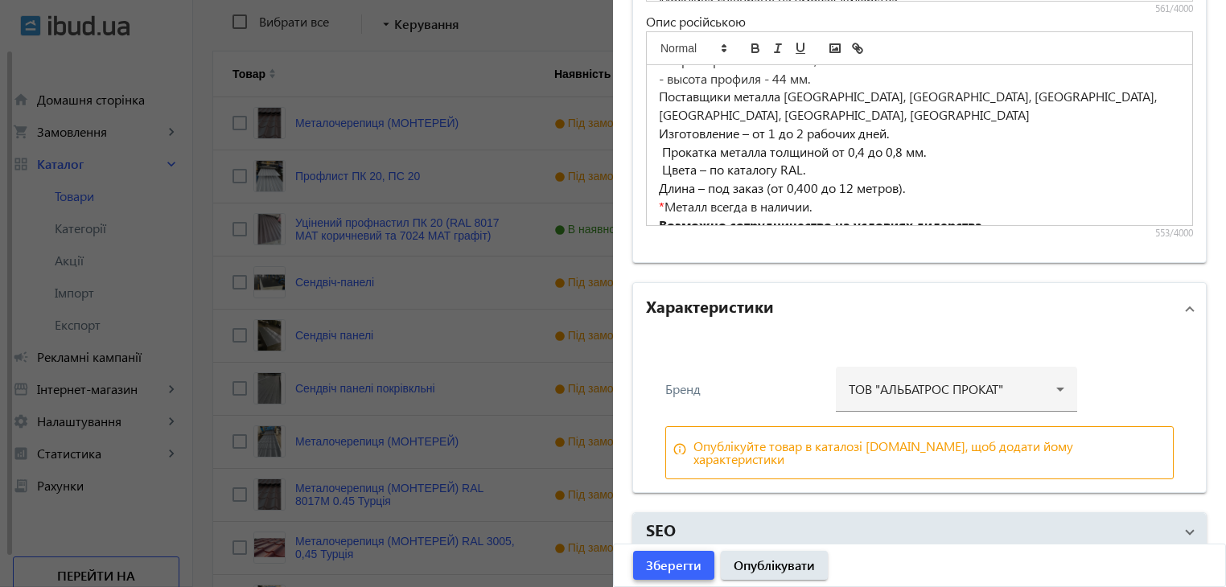
click at [665, 562] on span "Зберегти" at bounding box center [674, 566] width 56 height 18
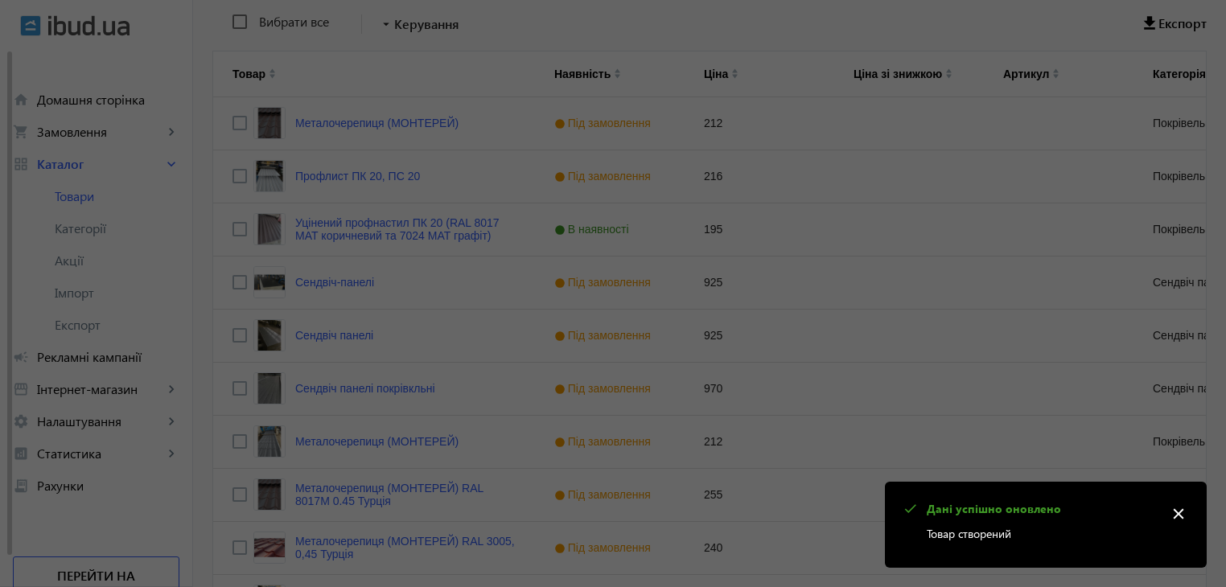
scroll to position [0, 0]
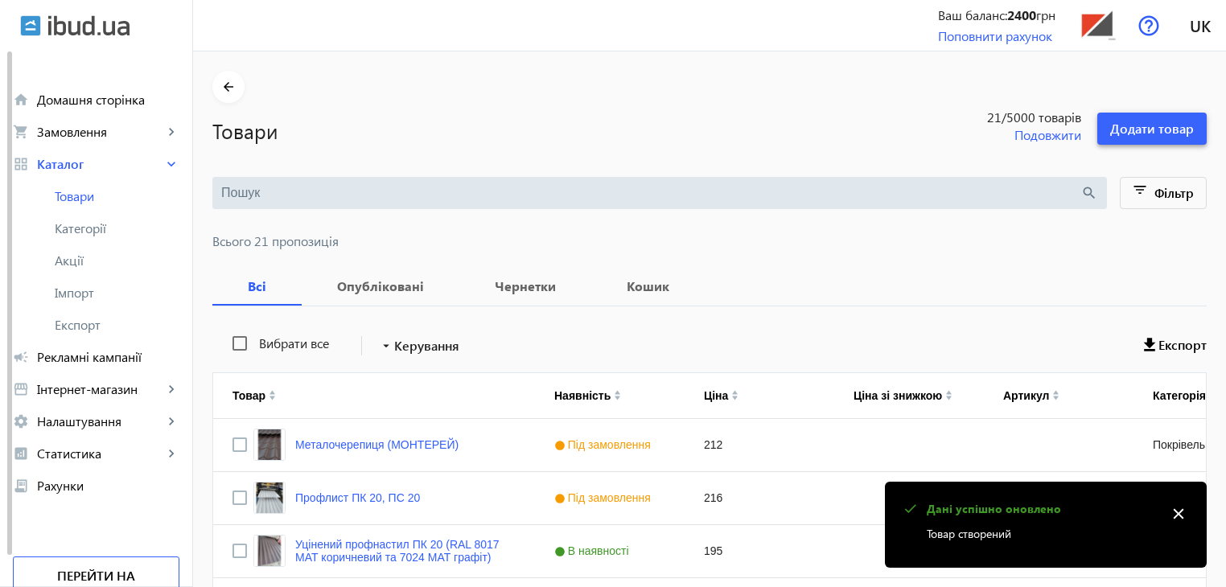
drag, startPoint x: 1132, startPoint y: 133, endPoint x: 1162, endPoint y: 178, distance: 54.0
click at [1133, 133] on span "Додати товар" at bounding box center [1152, 129] width 84 height 18
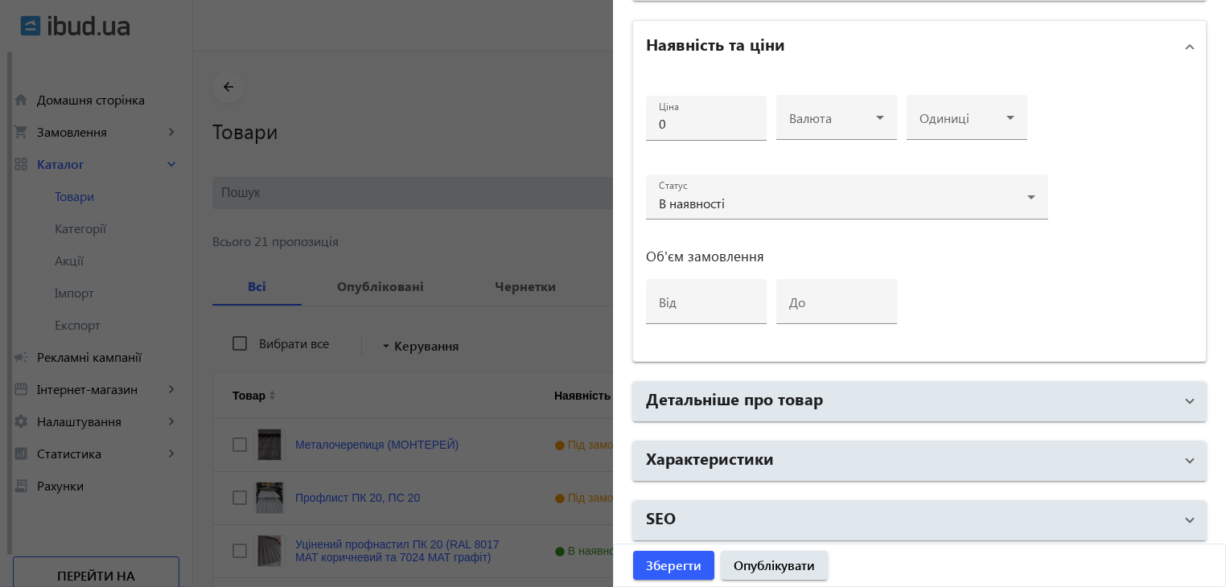
scroll to position [610, 0]
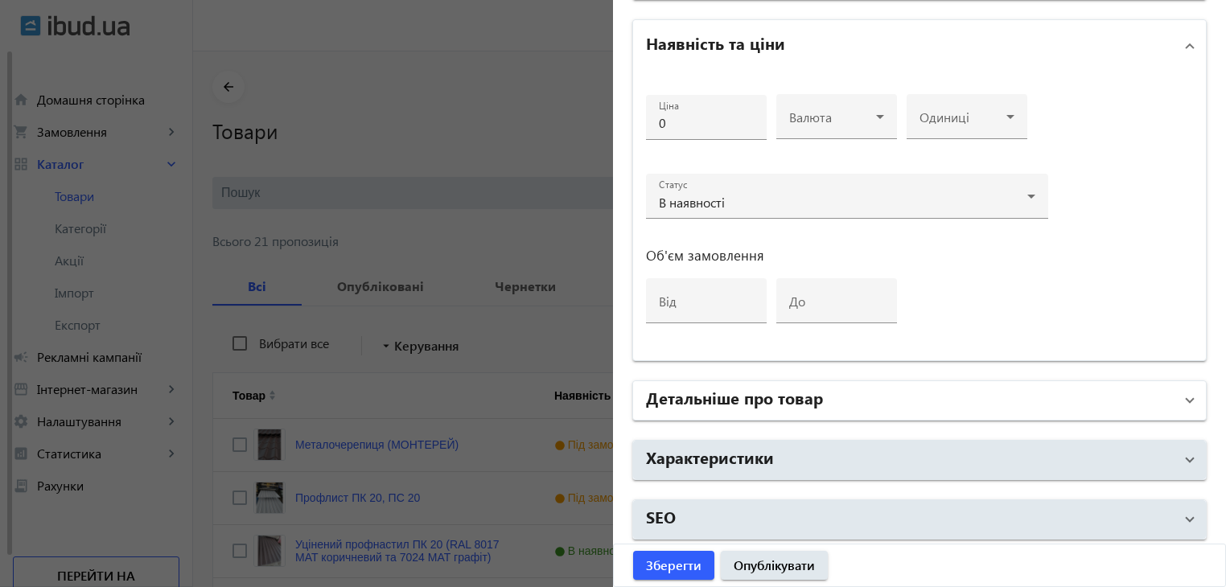
click at [727, 400] on h2 "Детальніше про товар" at bounding box center [734, 397] width 177 height 23
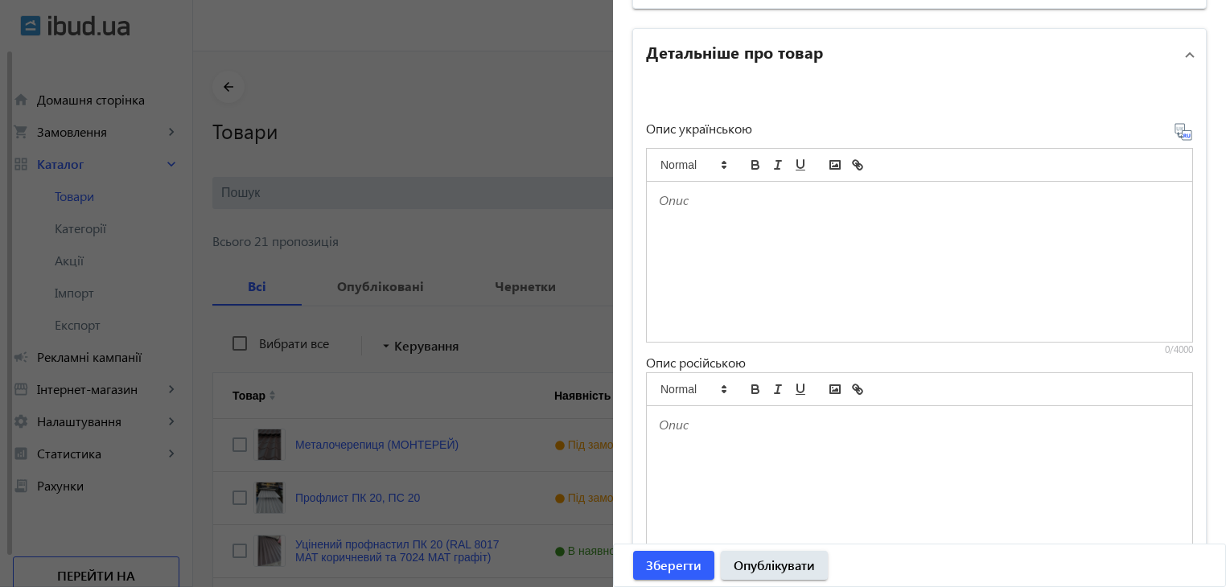
scroll to position [1012, 0]
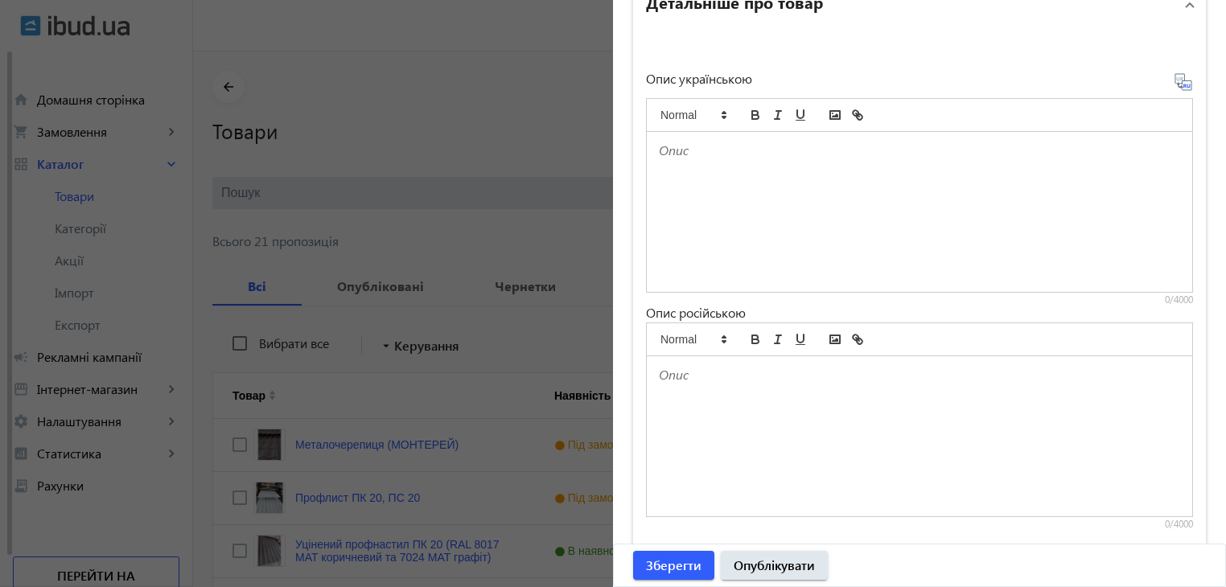
click at [698, 232] on div at bounding box center [919, 212] width 545 height 160
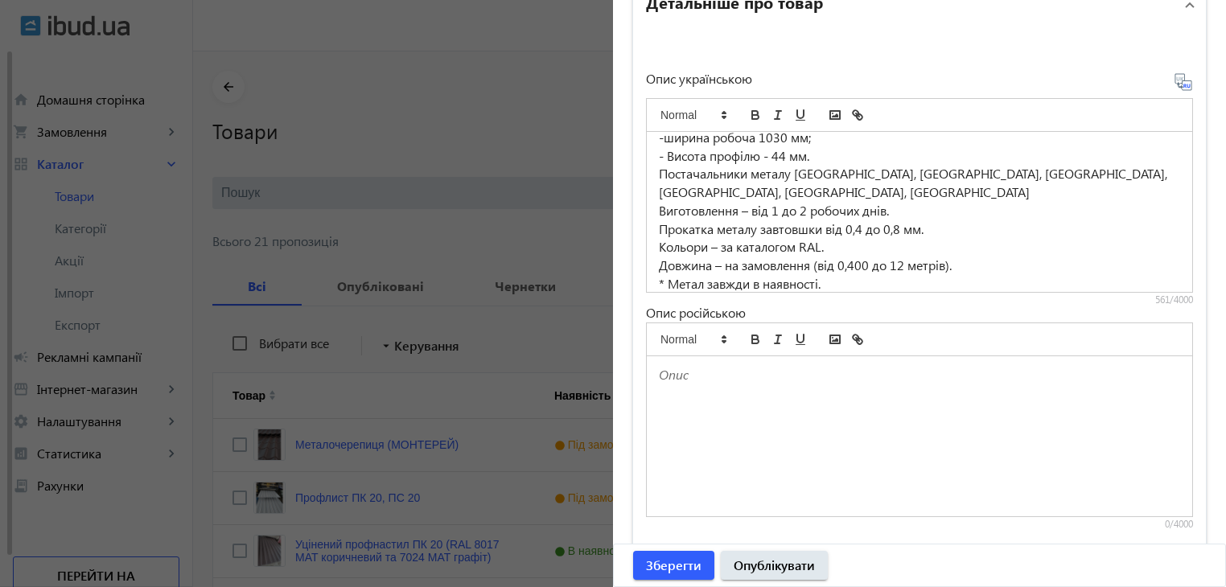
click at [1178, 77] on icon at bounding box center [1183, 81] width 17 height 17
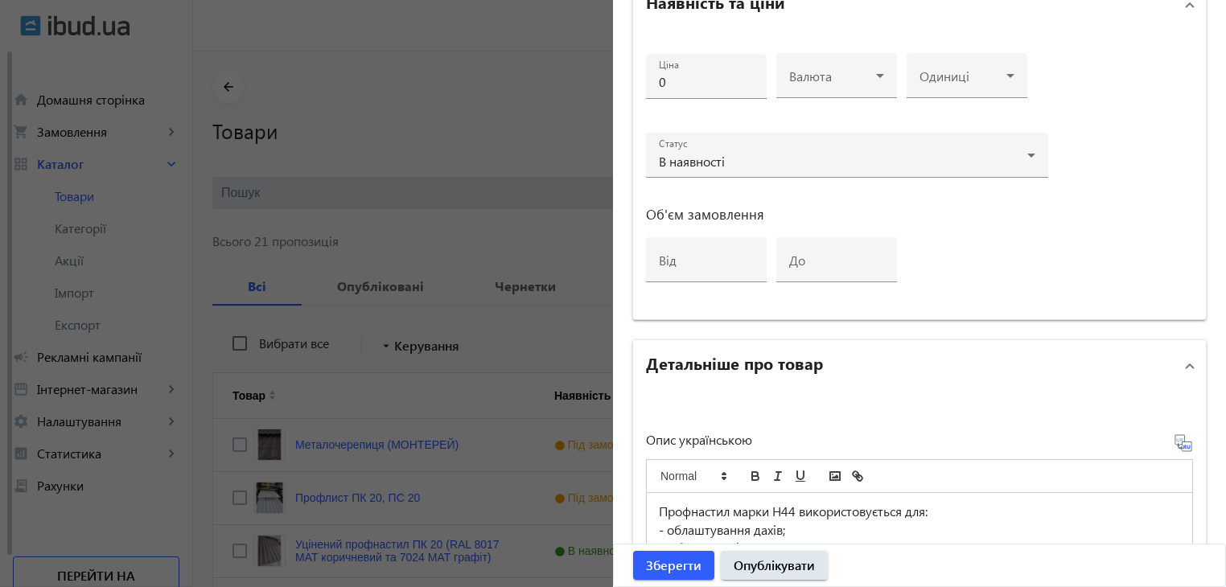
scroll to position [610, 0]
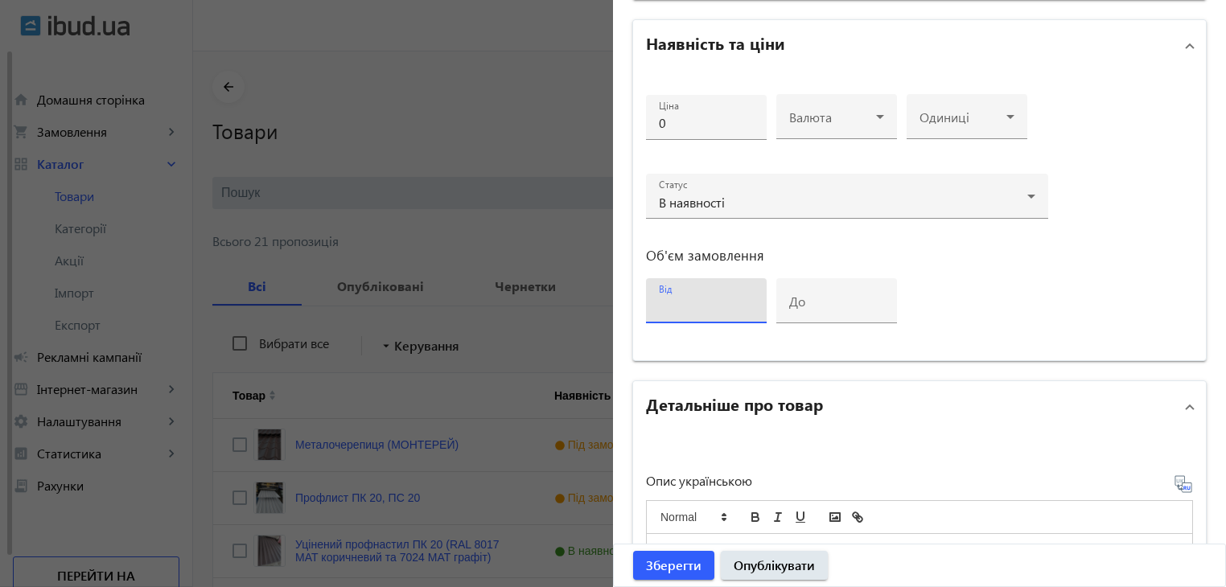
click at [686, 298] on input "від" at bounding box center [706, 306] width 95 height 17
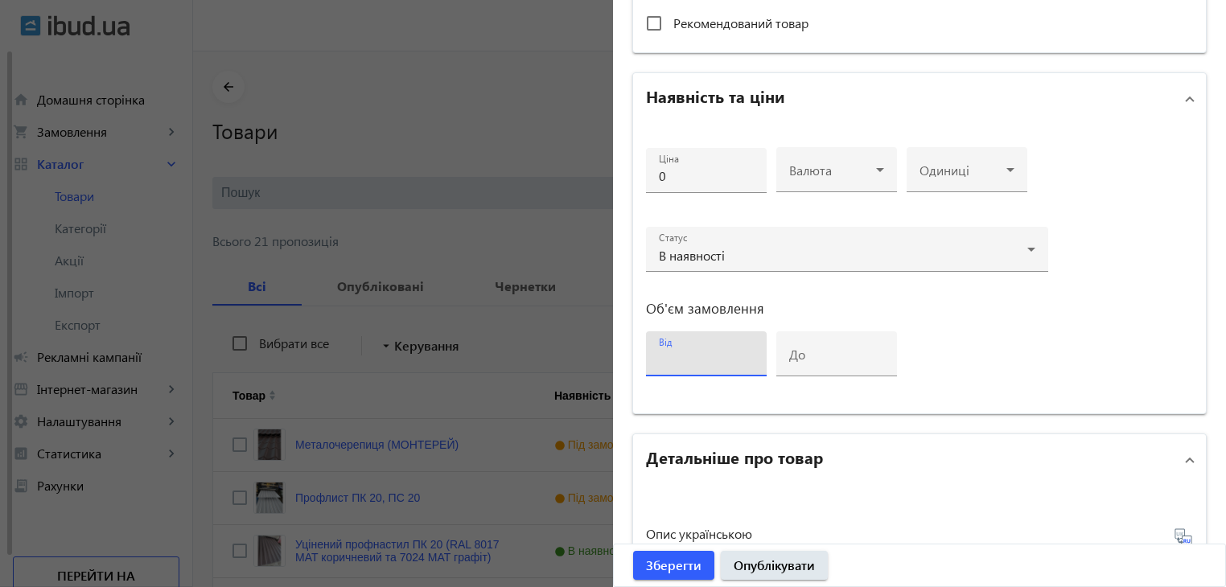
scroll to position [529, 0]
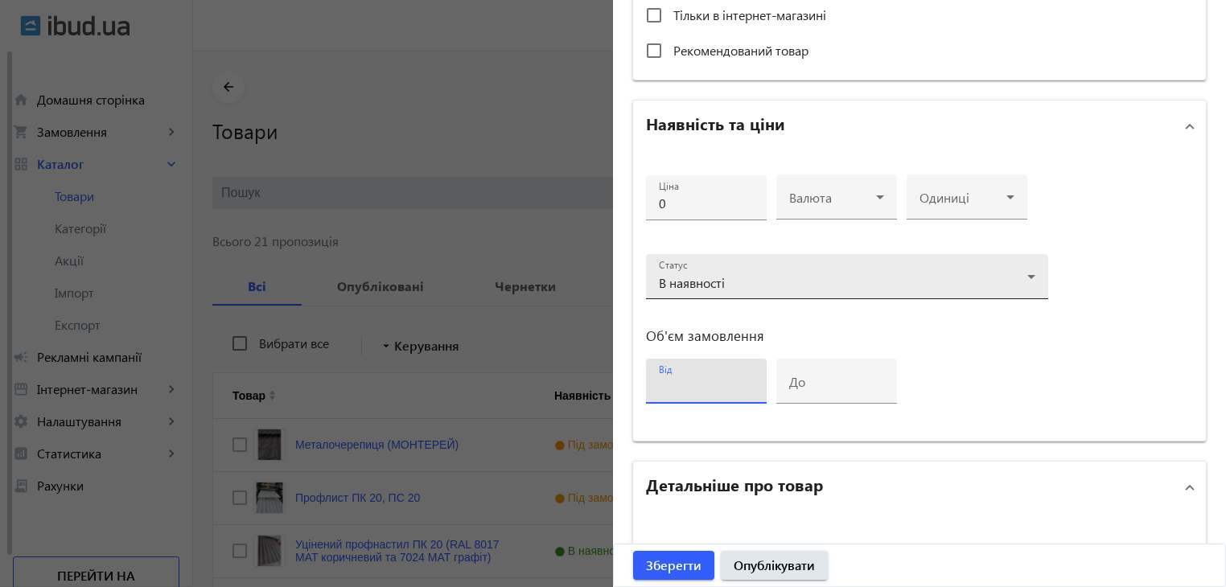
click at [969, 277] on div "В наявності" at bounding box center [843, 283] width 368 height 13
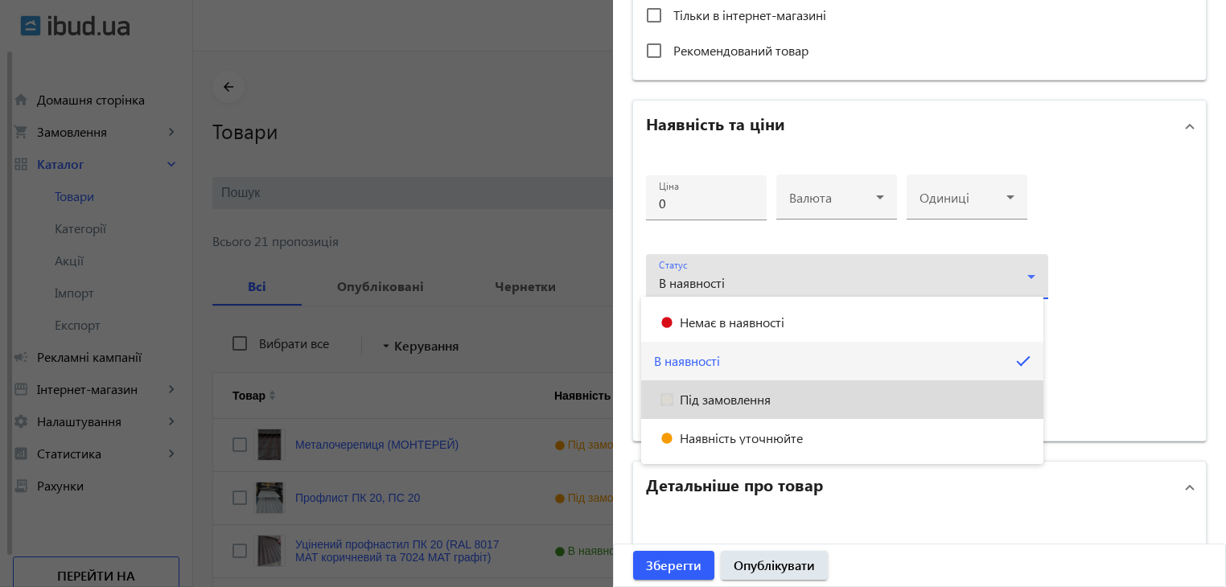
click at [746, 406] on mat-option "Під замовлення" at bounding box center [842, 400] width 402 height 39
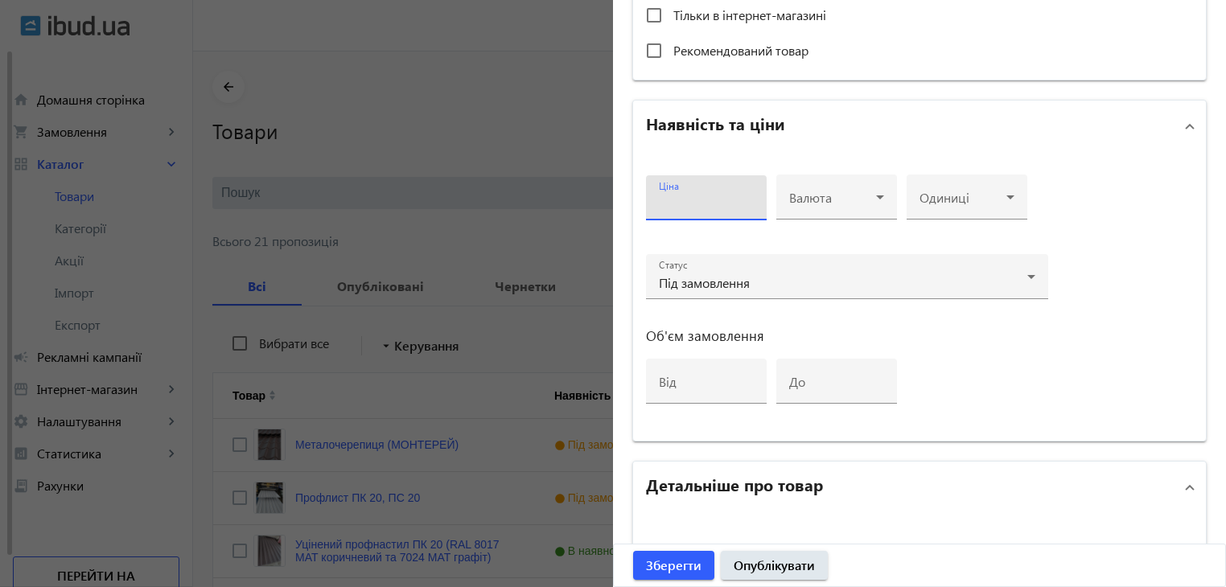
drag, startPoint x: 691, startPoint y: 204, endPoint x: 625, endPoint y: 247, distance: 79.0
click at [690, 204] on input "Ціна" at bounding box center [706, 203] width 95 height 17
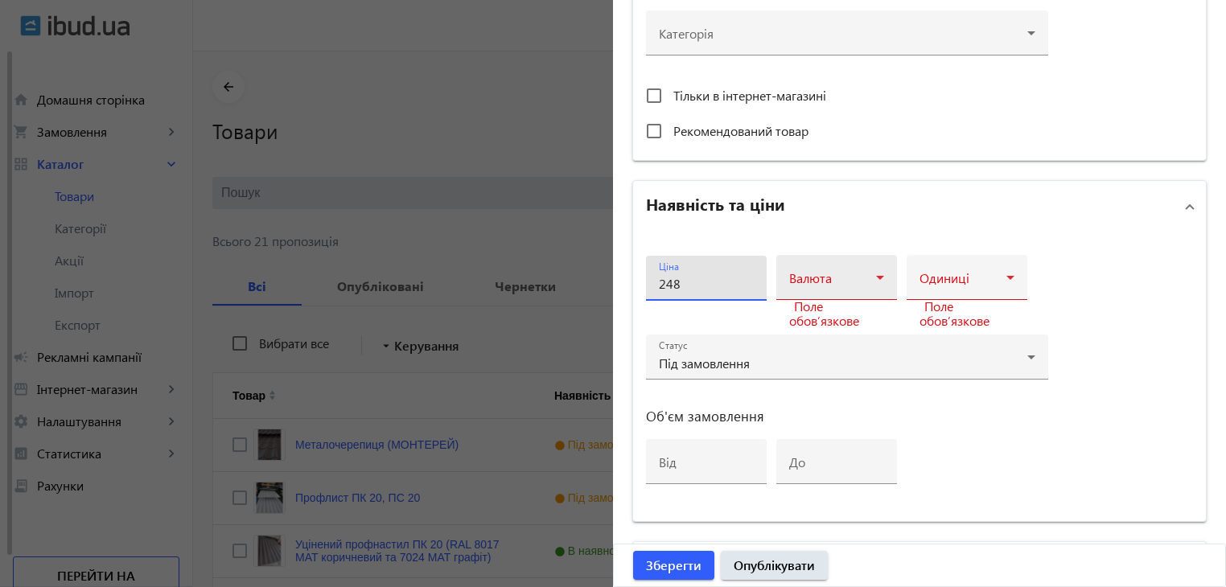
type input "248"
click at [860, 282] on span at bounding box center [832, 284] width 87 height 13
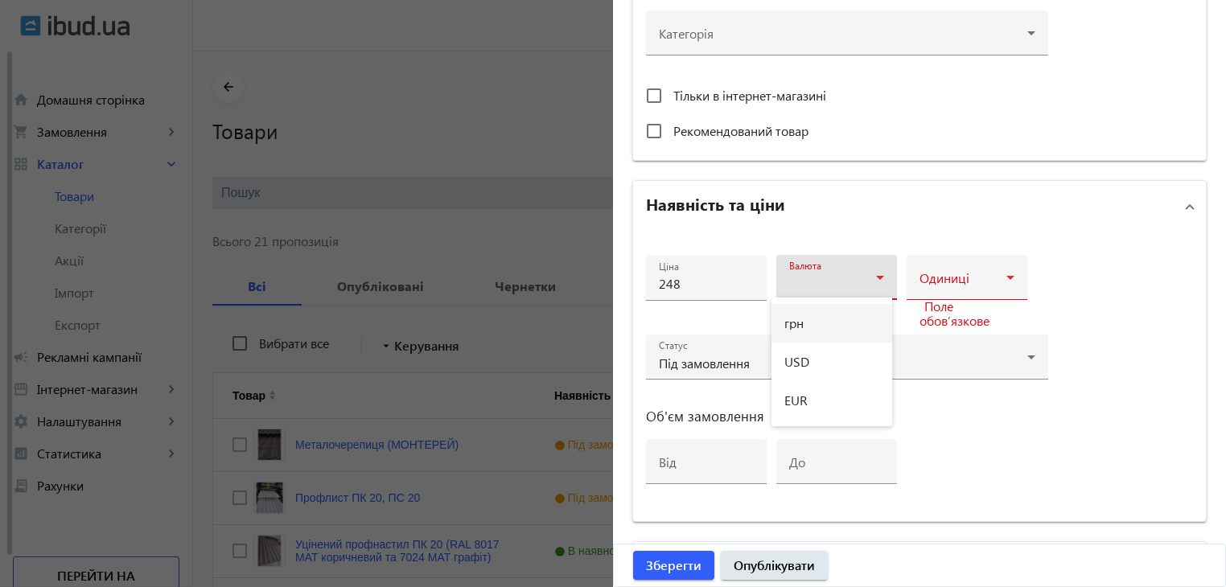
click at [832, 325] on mat-option "грн" at bounding box center [831, 323] width 121 height 39
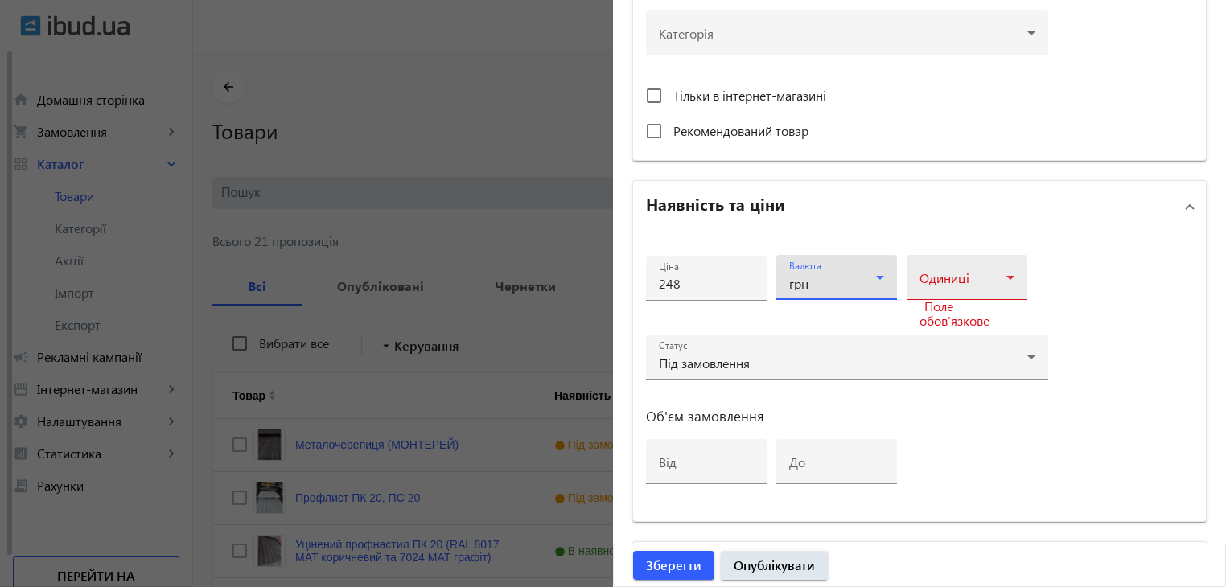
click at [945, 278] on span at bounding box center [963, 284] width 87 height 13
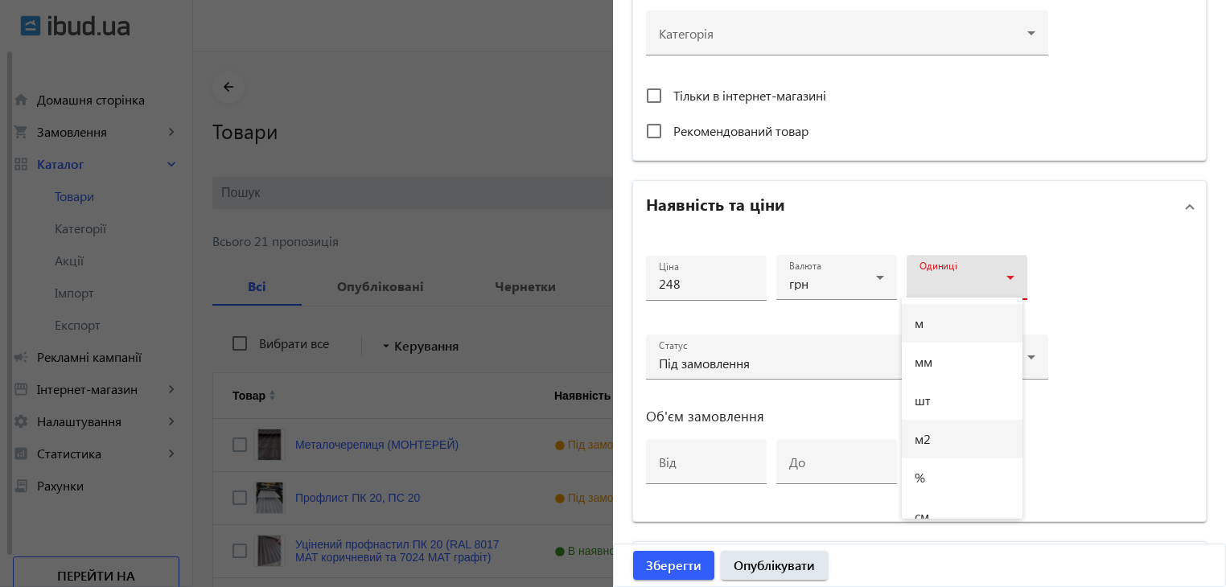
click at [939, 435] on mat-option "м2" at bounding box center [962, 439] width 121 height 39
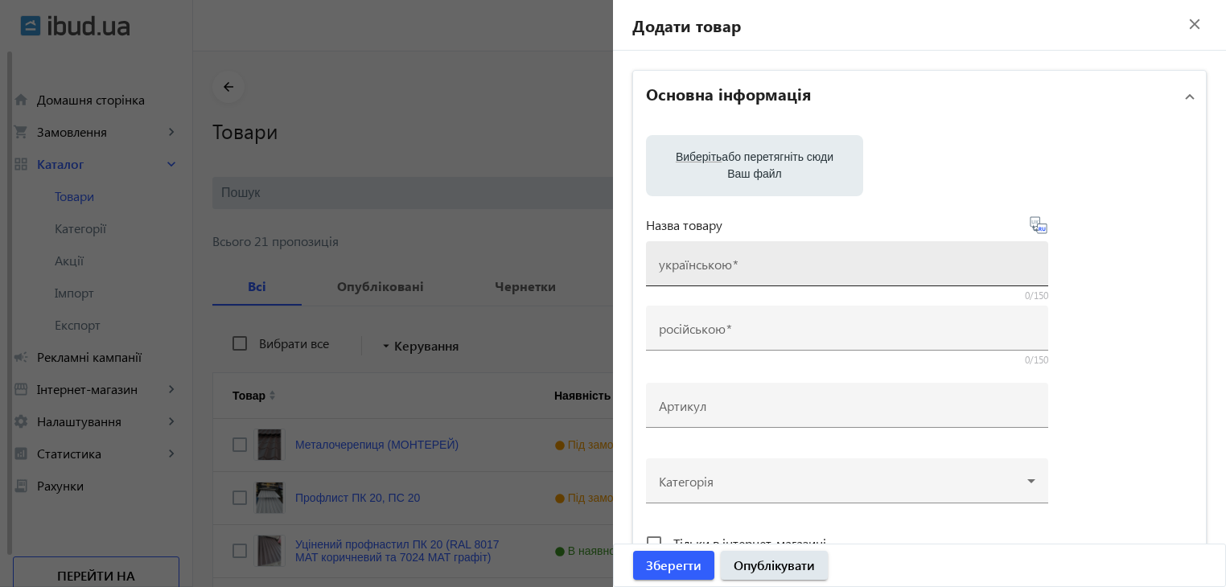
scroll to position [0, 0]
click at [759, 270] on input "українською" at bounding box center [847, 269] width 376 height 17
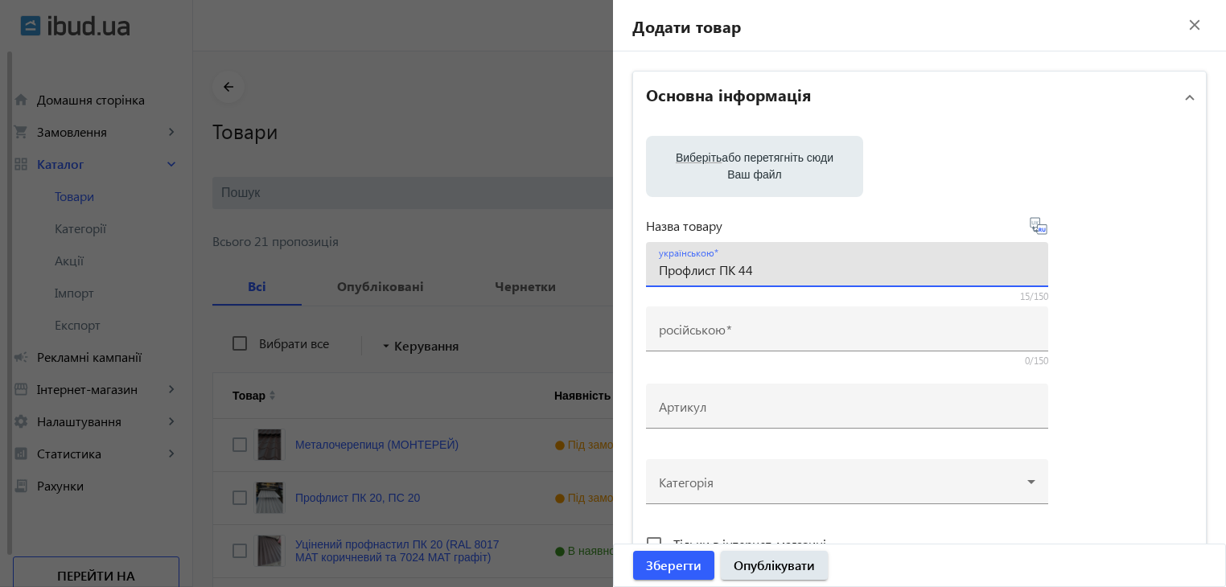
type input "Профлист ПК 44"
